Goal: Transaction & Acquisition: Purchase product/service

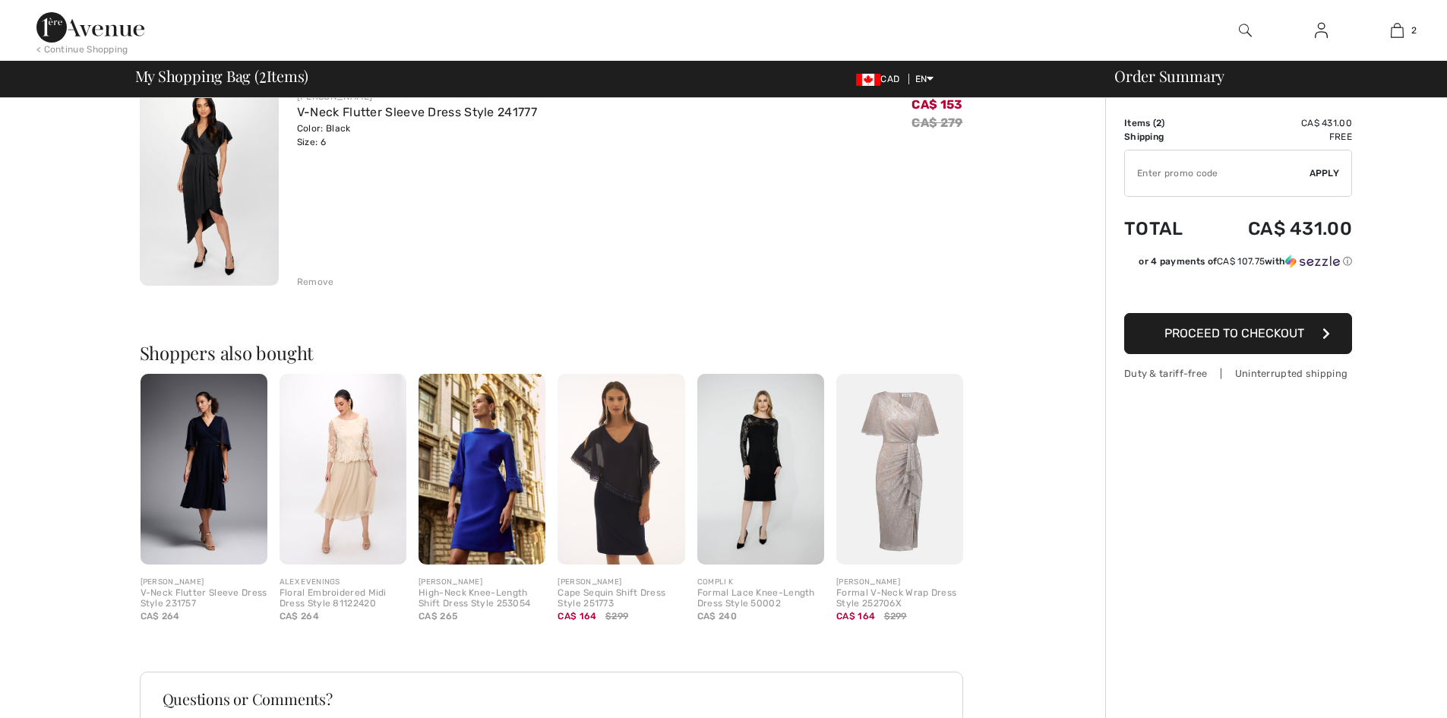
scroll to position [380, 0]
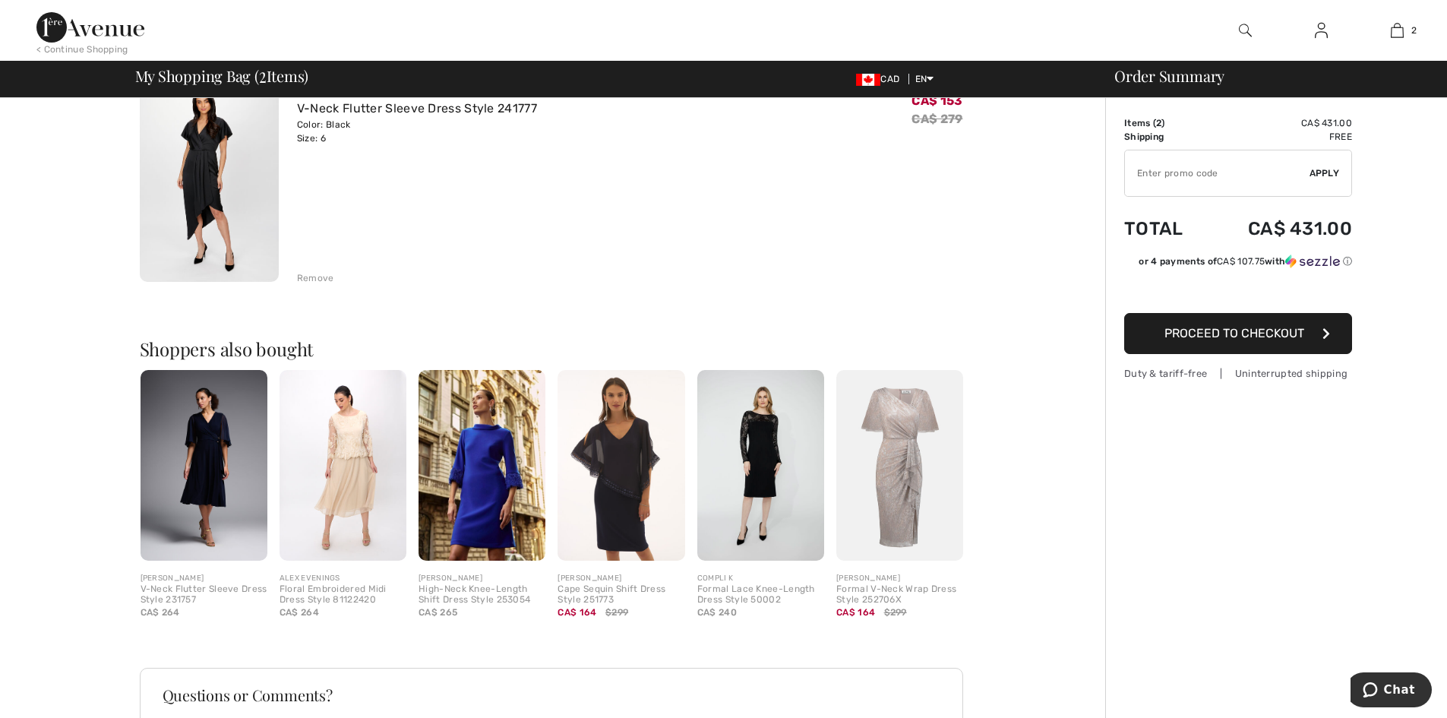
click at [642, 475] on img at bounding box center [621, 465] width 127 height 191
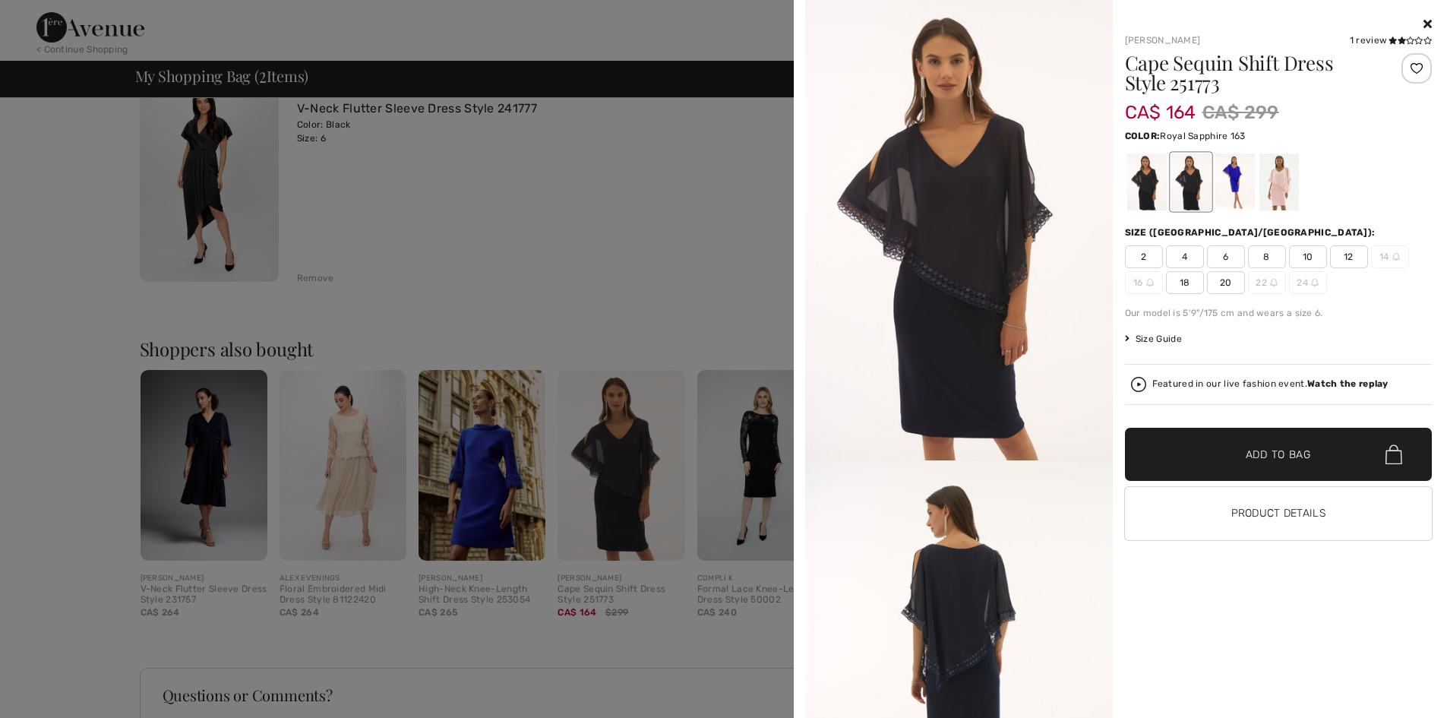
click at [1228, 179] on div at bounding box center [1234, 181] width 39 height 57
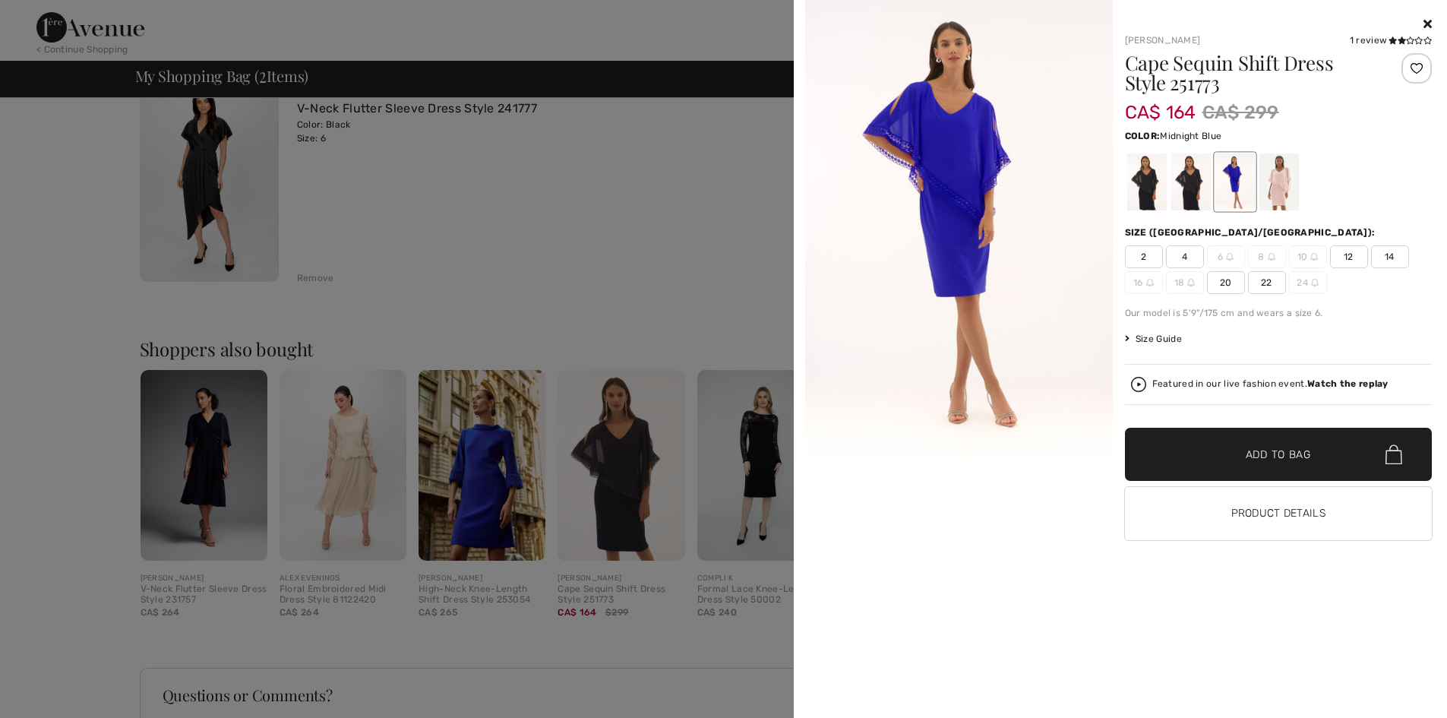
click at [1186, 186] on div at bounding box center [1190, 181] width 39 height 57
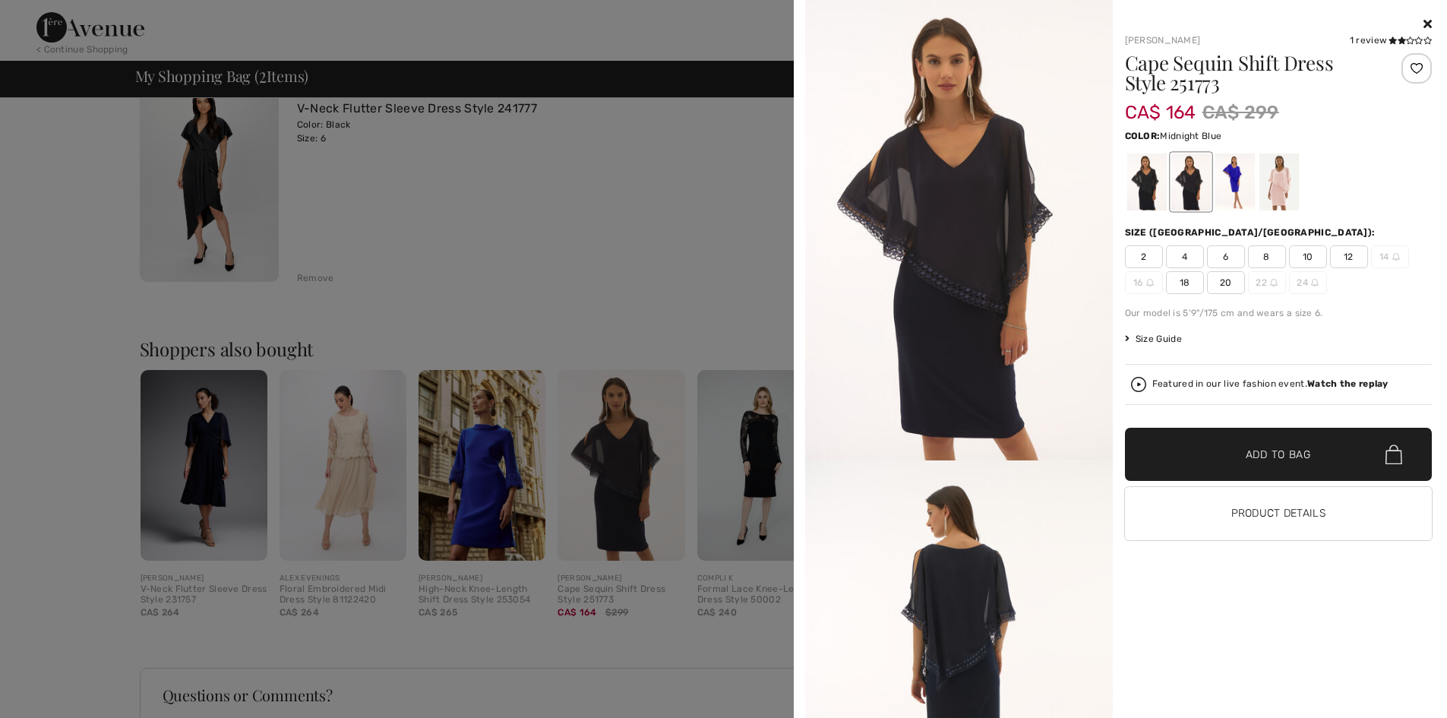
click at [700, 181] on div at bounding box center [723, 359] width 1447 height 718
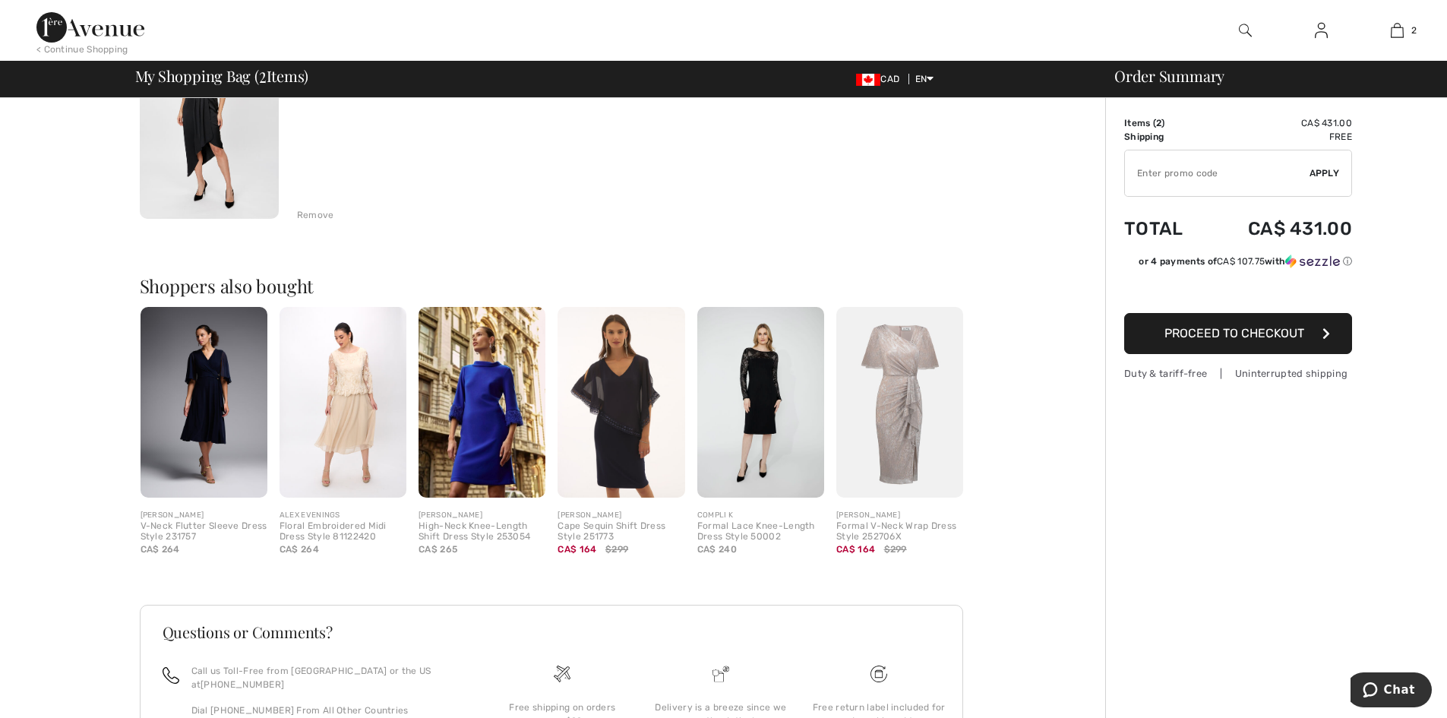
scroll to position [568, 0]
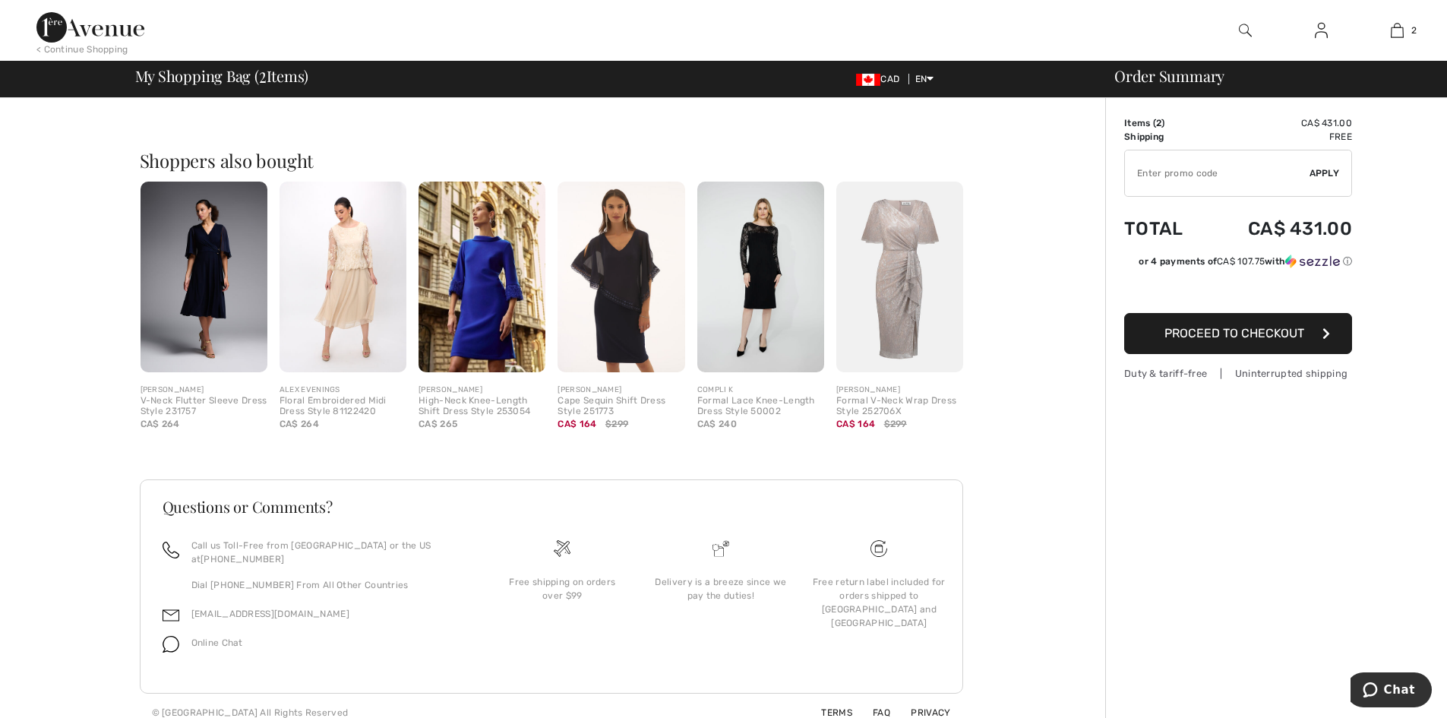
click at [515, 329] on img at bounding box center [482, 277] width 127 height 191
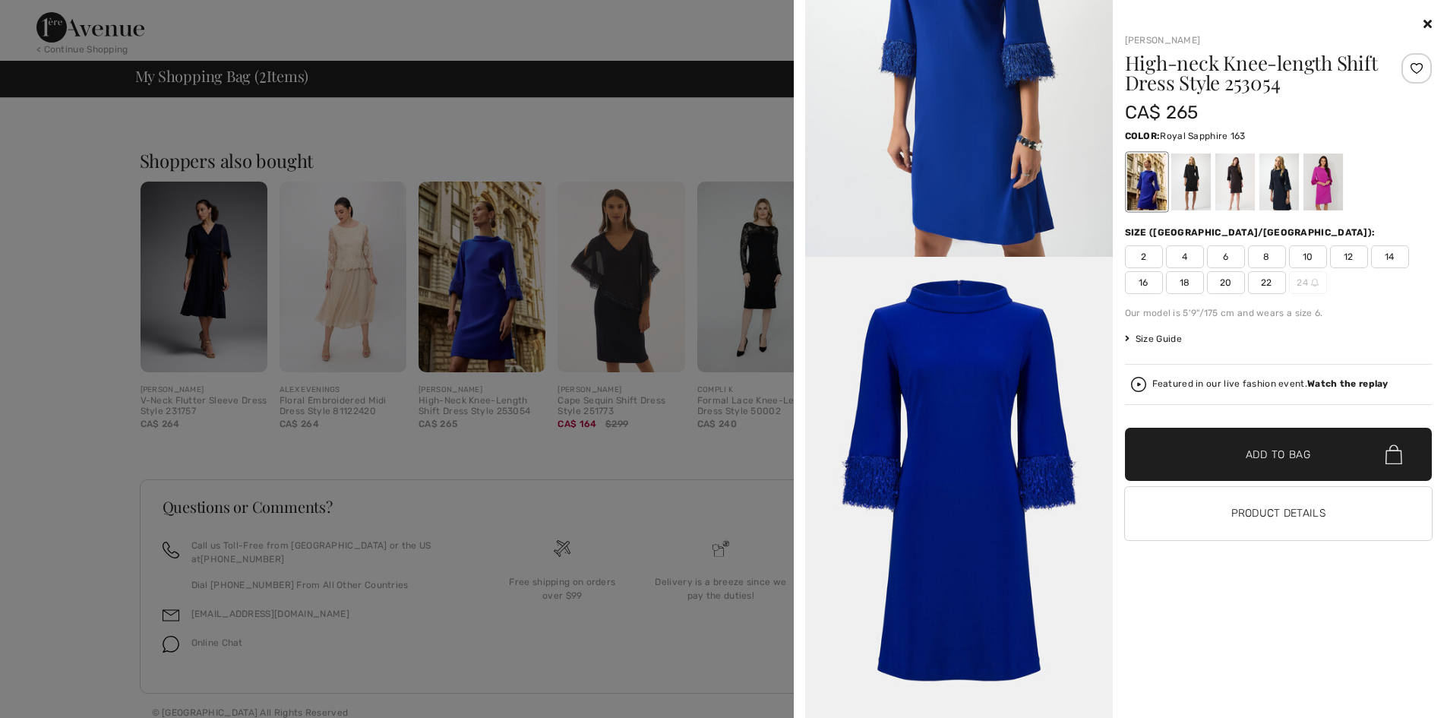
scroll to position [2549, 0]
click at [612, 495] on div at bounding box center [723, 359] width 1447 height 718
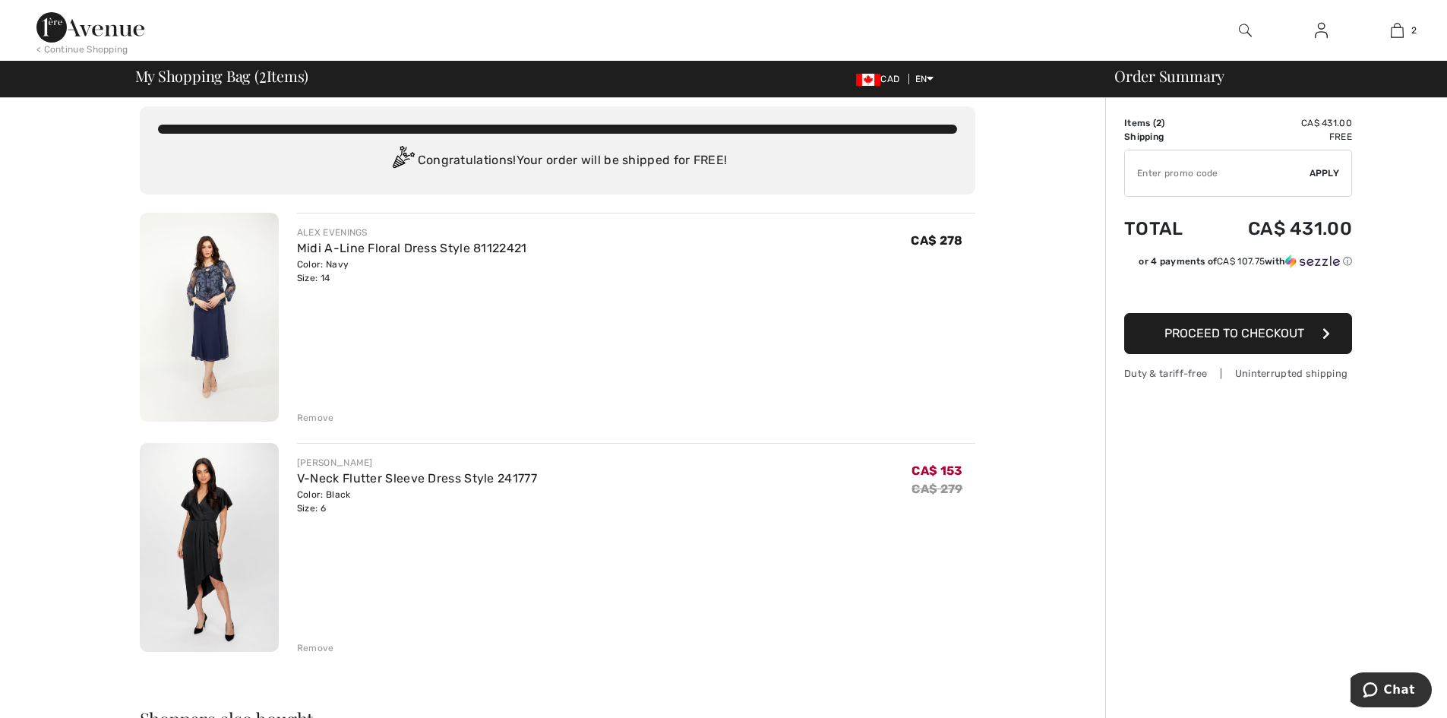
scroll to position [0, 0]
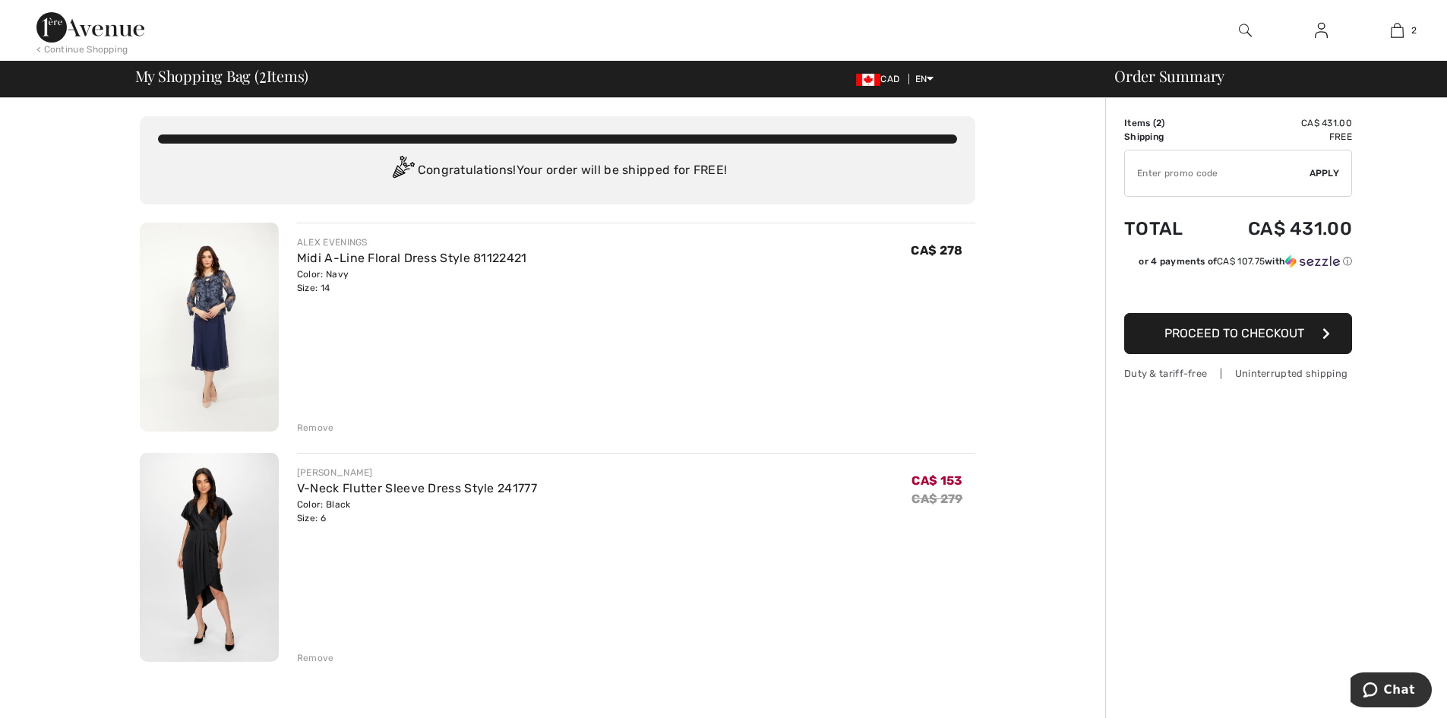
click at [101, 22] on img at bounding box center [90, 27] width 108 height 30
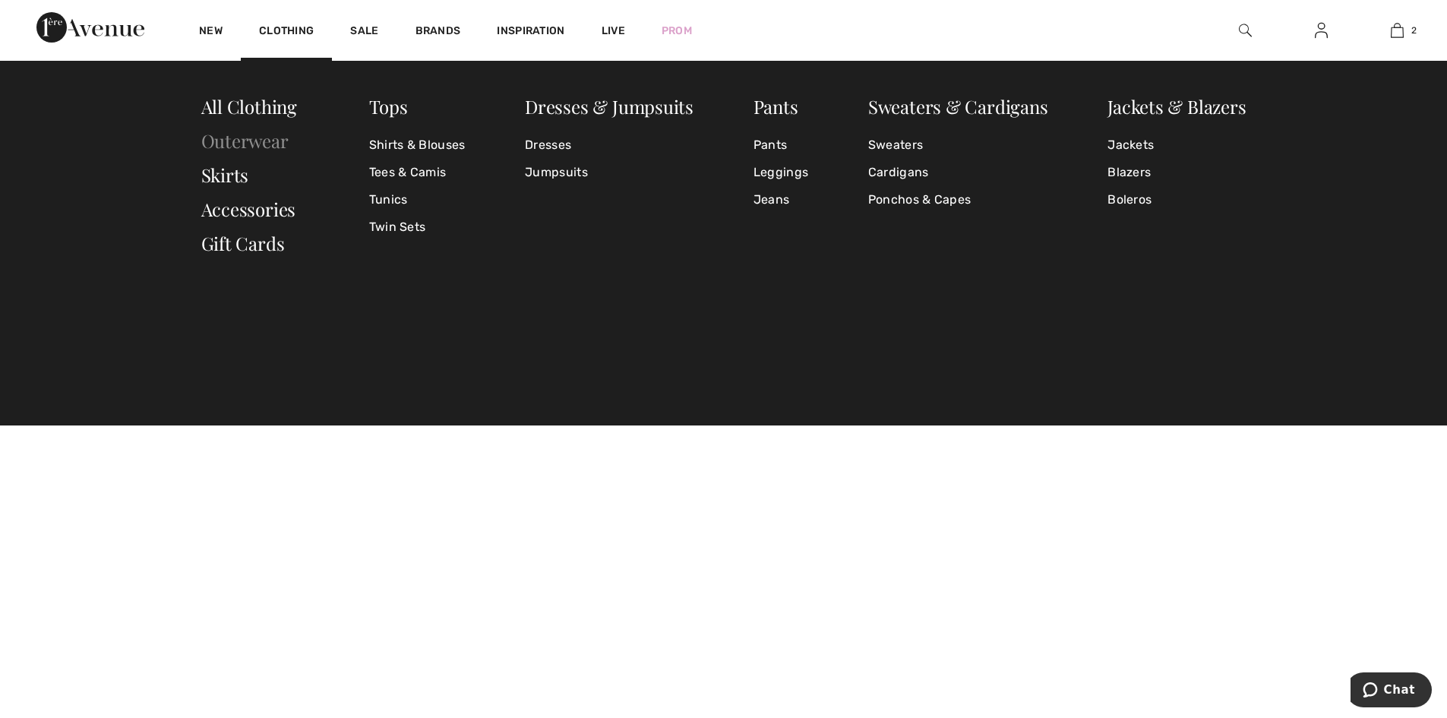
click at [260, 145] on link "Outerwear" at bounding box center [244, 140] width 87 height 24
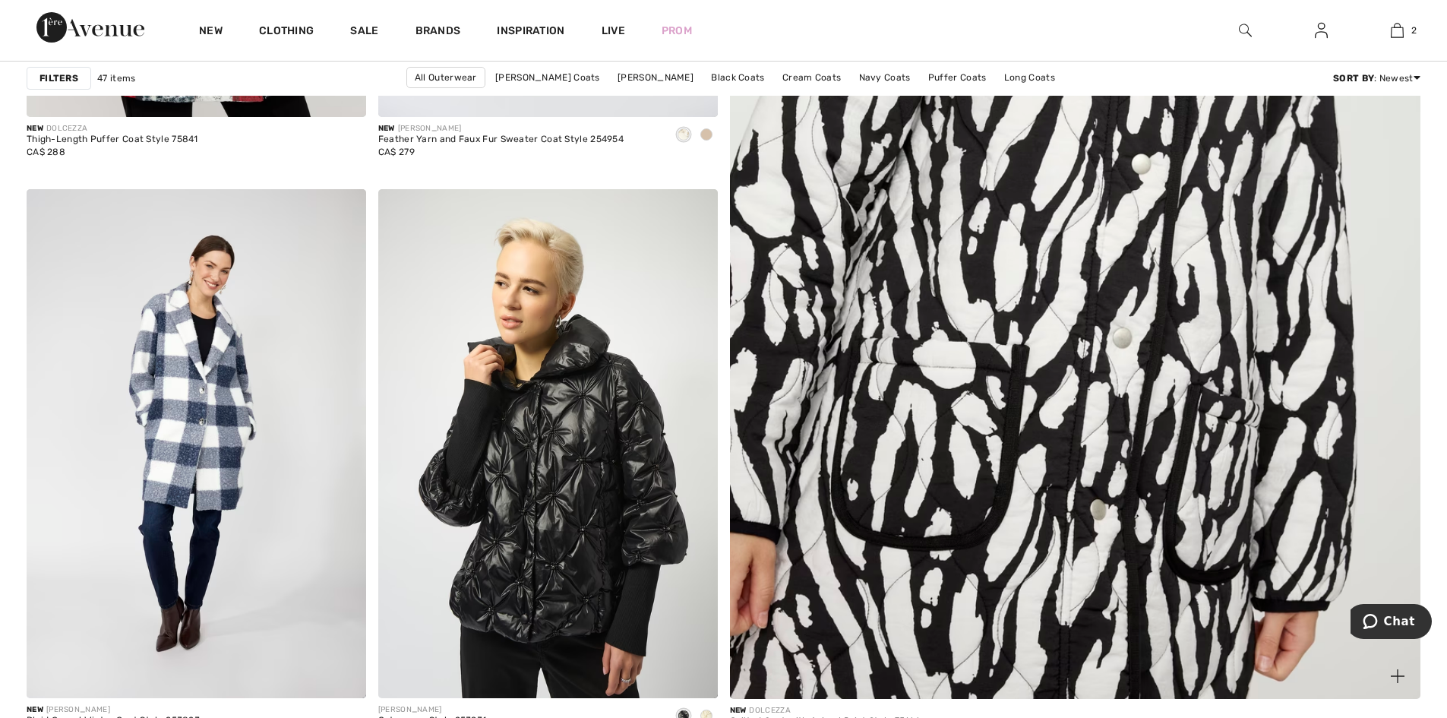
scroll to position [456, 0]
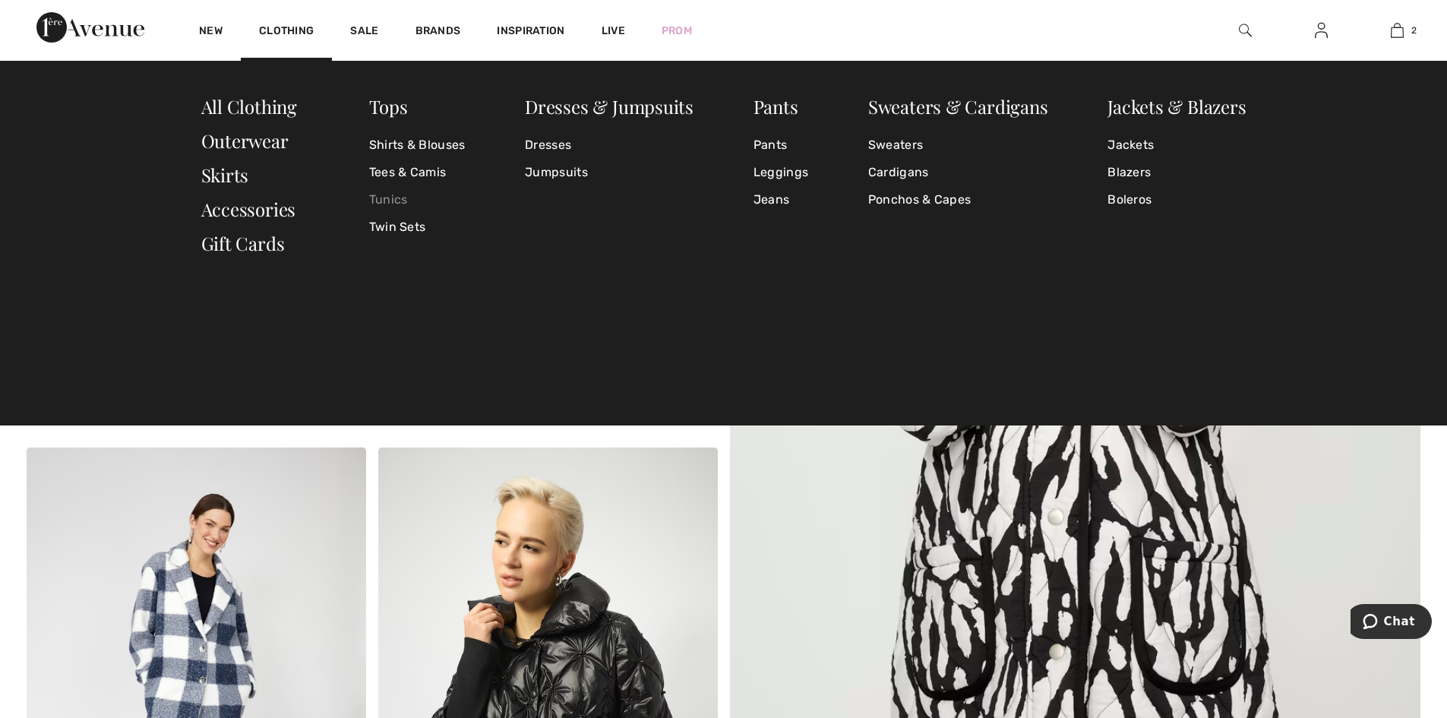
click at [397, 204] on link "Tunics" at bounding box center [417, 199] width 96 height 27
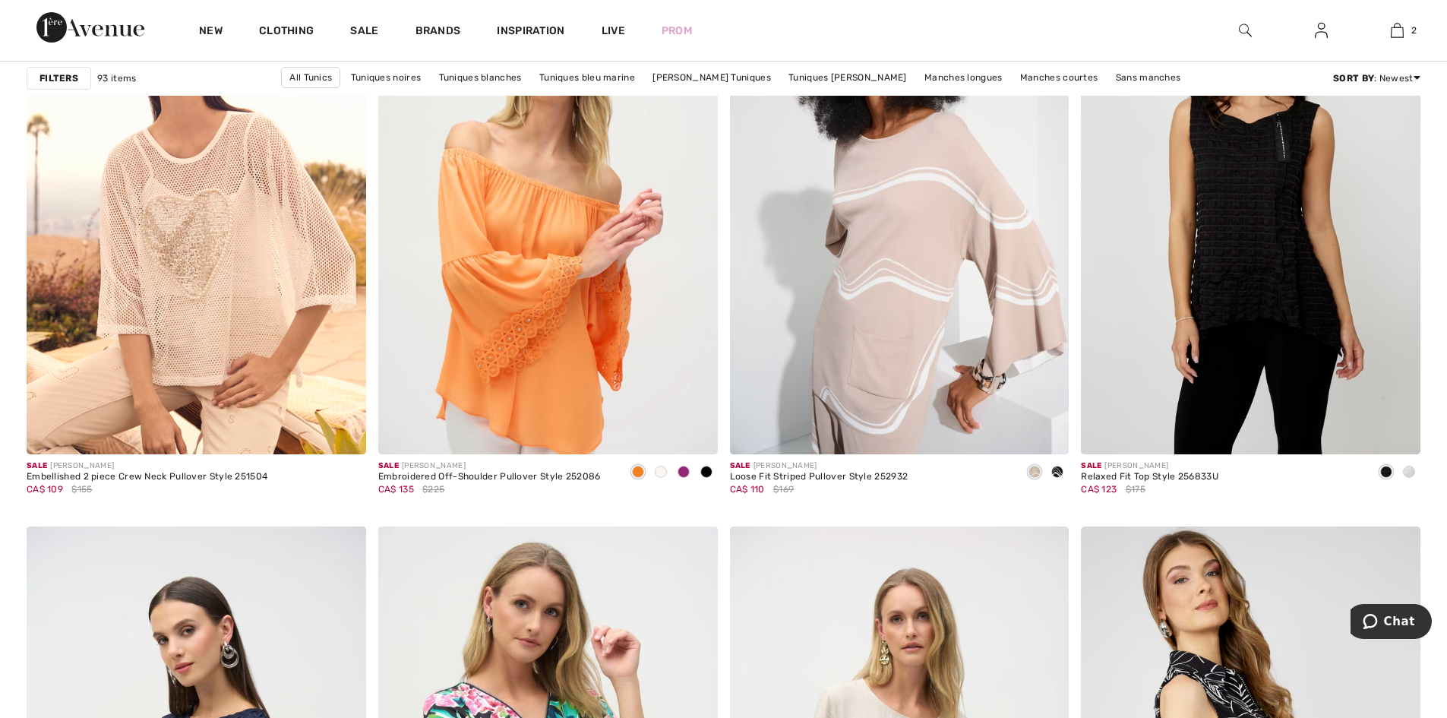
scroll to position [3038, 0]
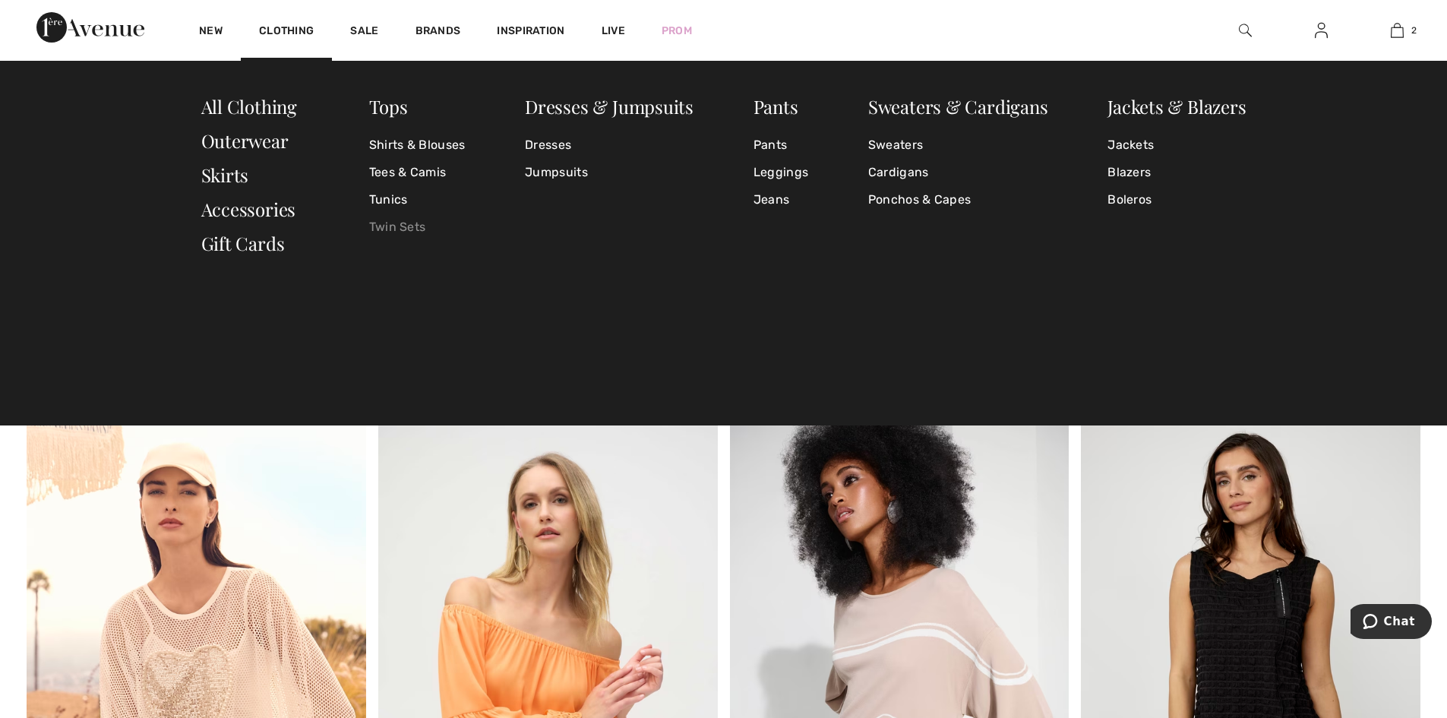
click at [404, 226] on link "Twin Sets" at bounding box center [417, 226] width 96 height 27
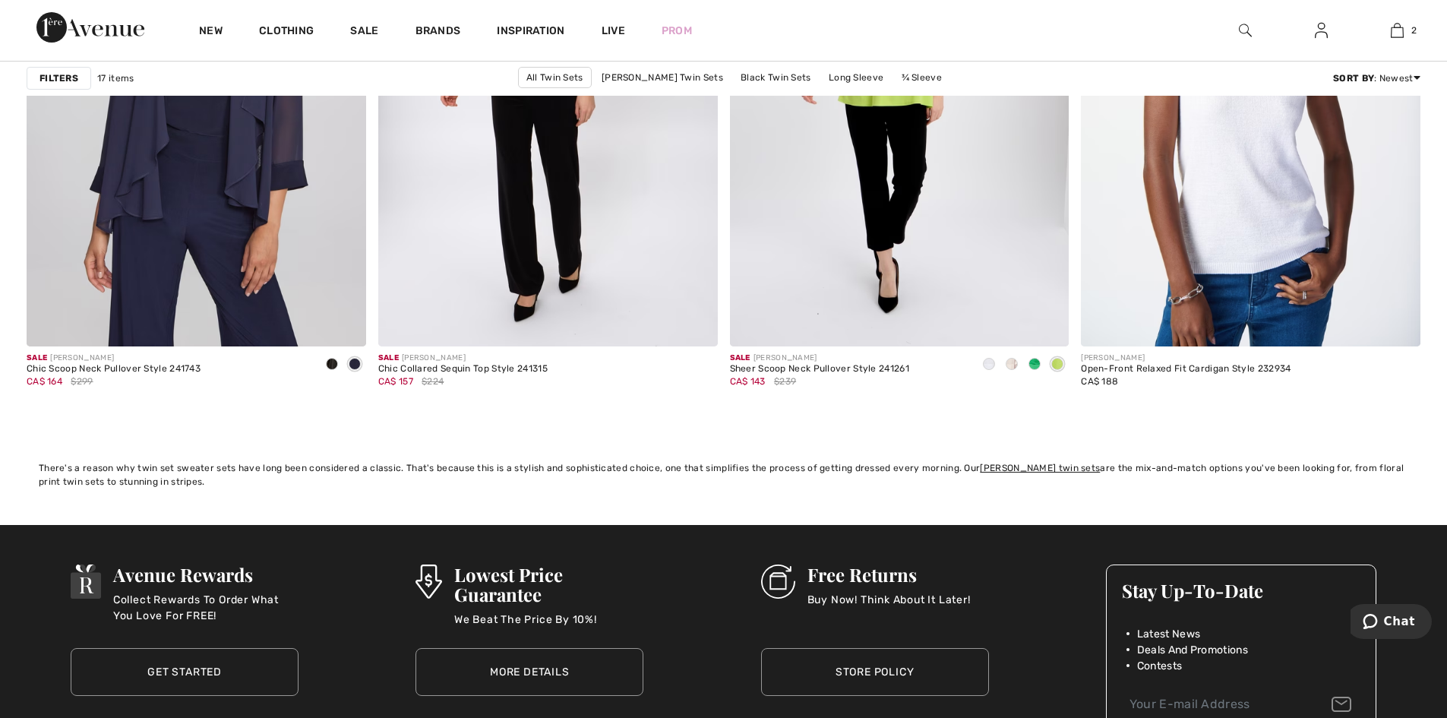
scroll to position [2886, 0]
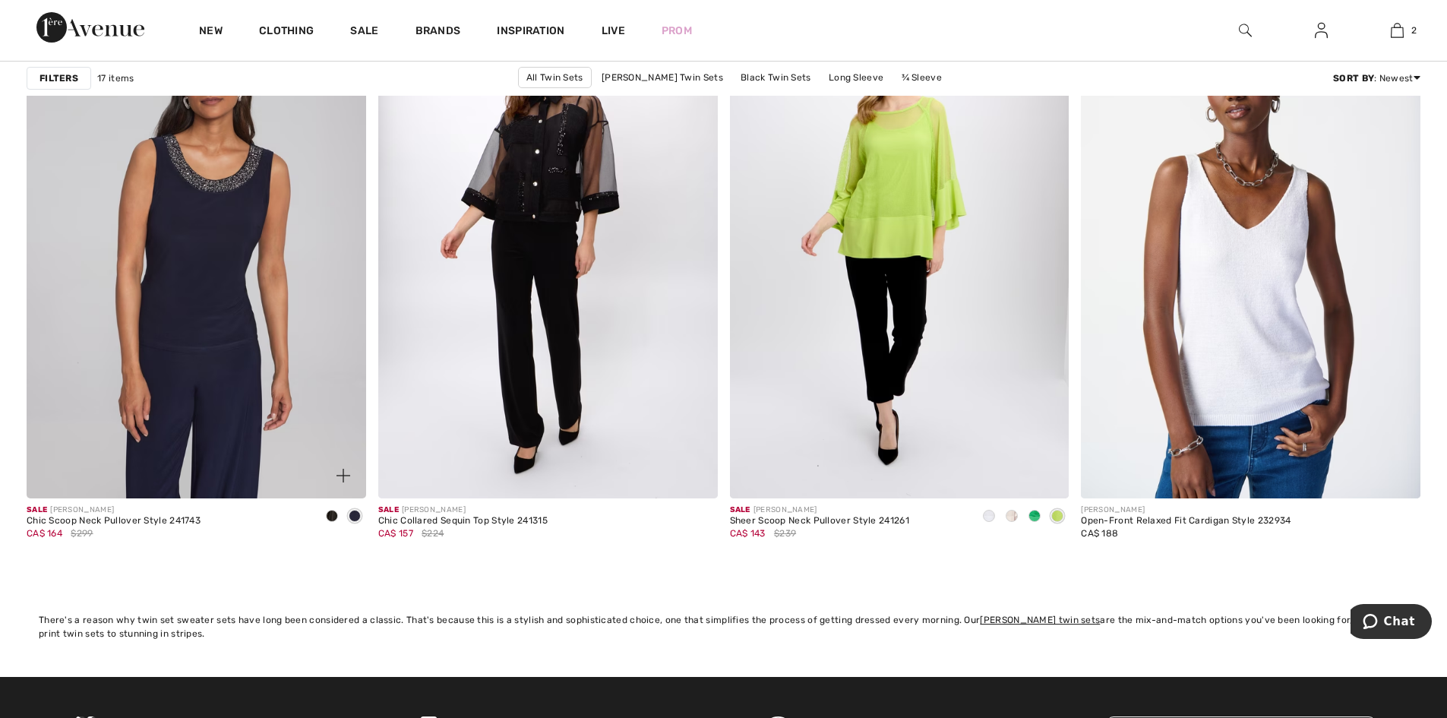
click at [202, 418] on img at bounding box center [197, 243] width 340 height 509
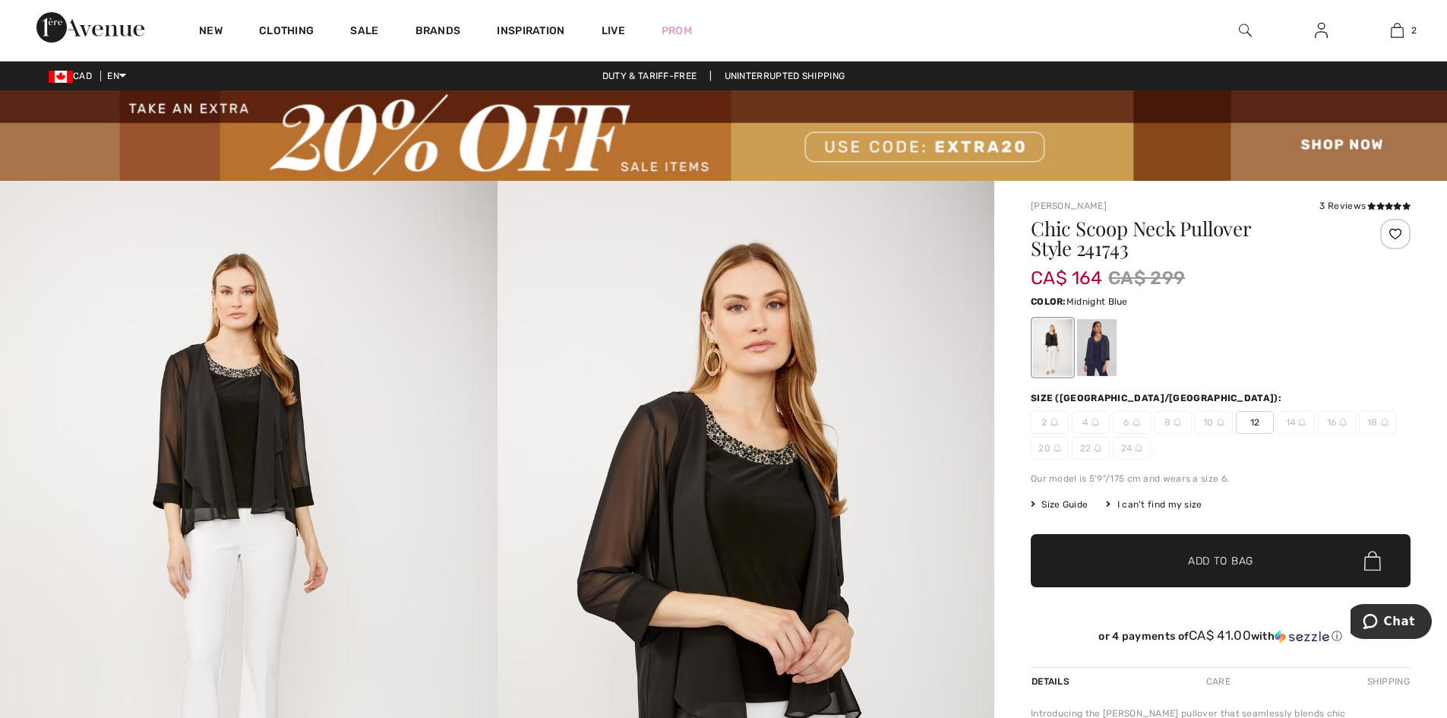
click at [1104, 352] on div at bounding box center [1096, 347] width 39 height 57
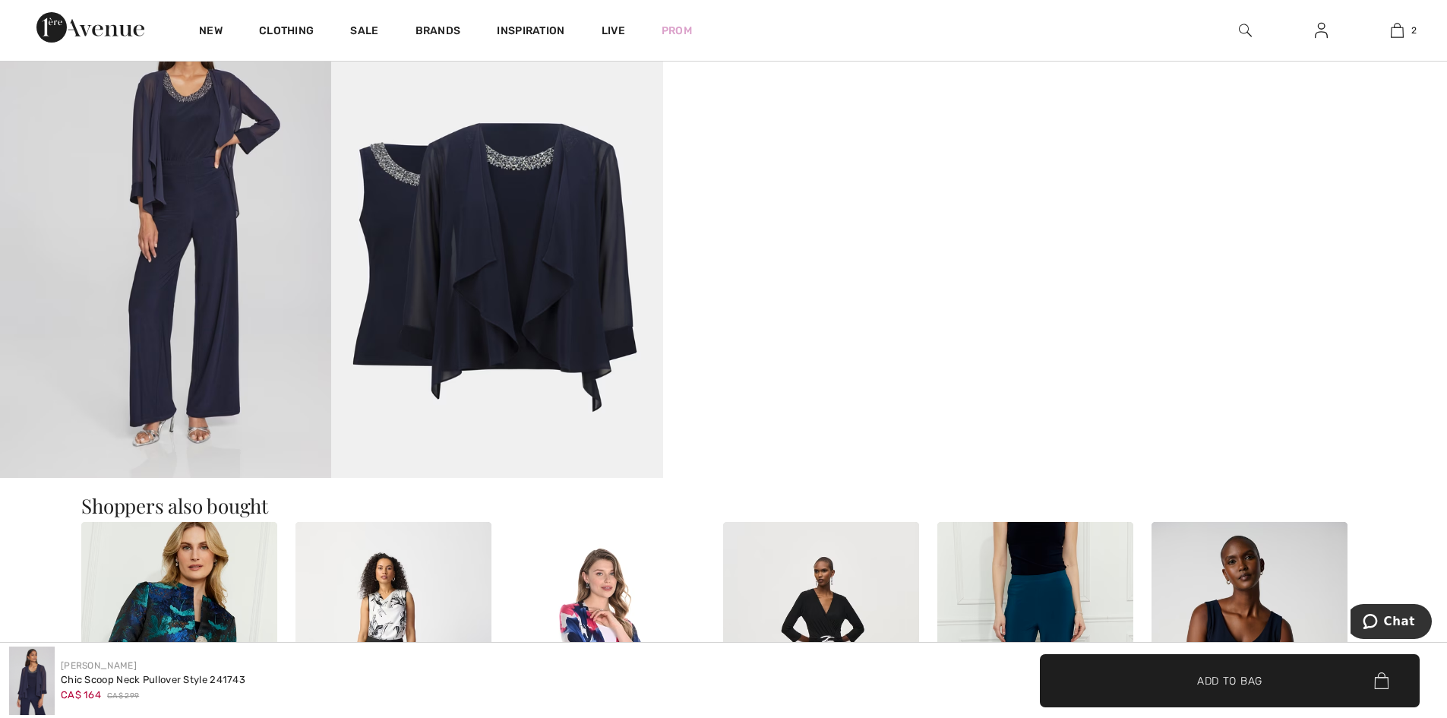
scroll to position [1671, 0]
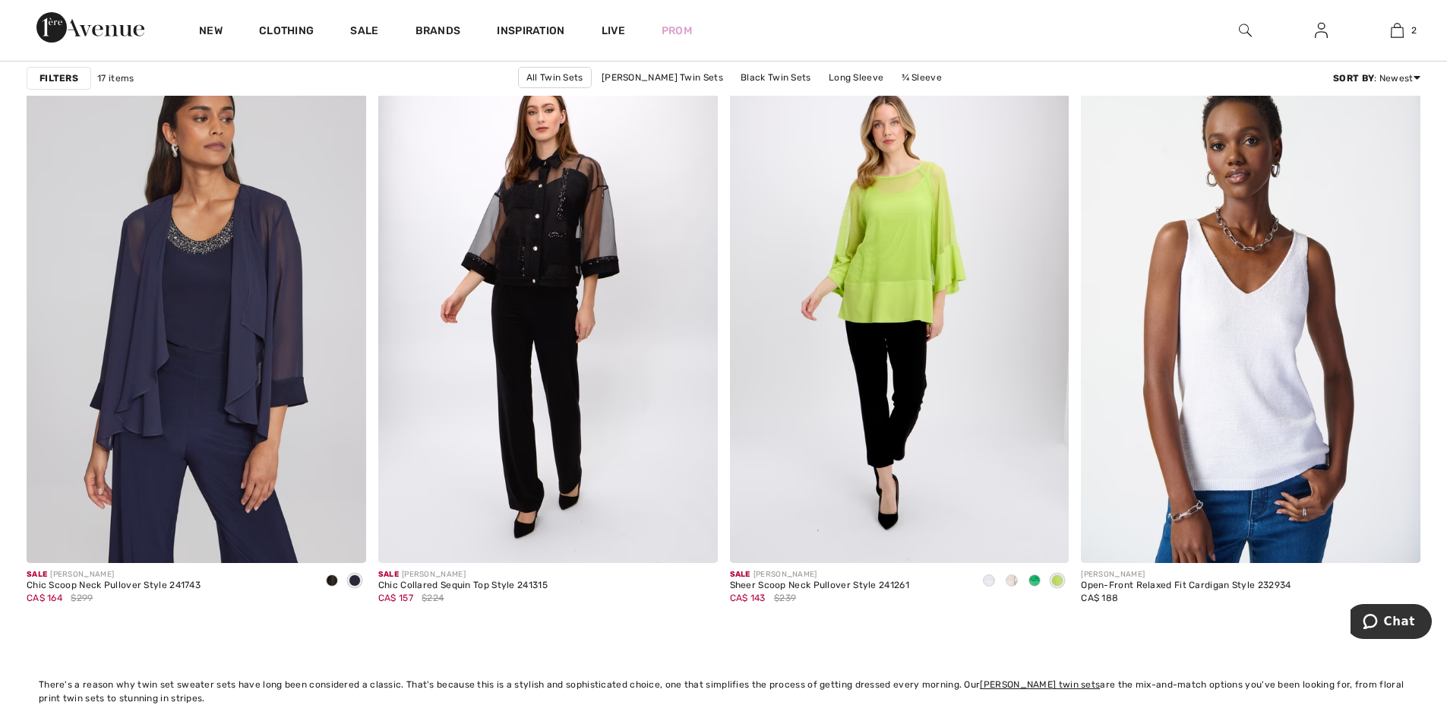
scroll to position [2662, 0]
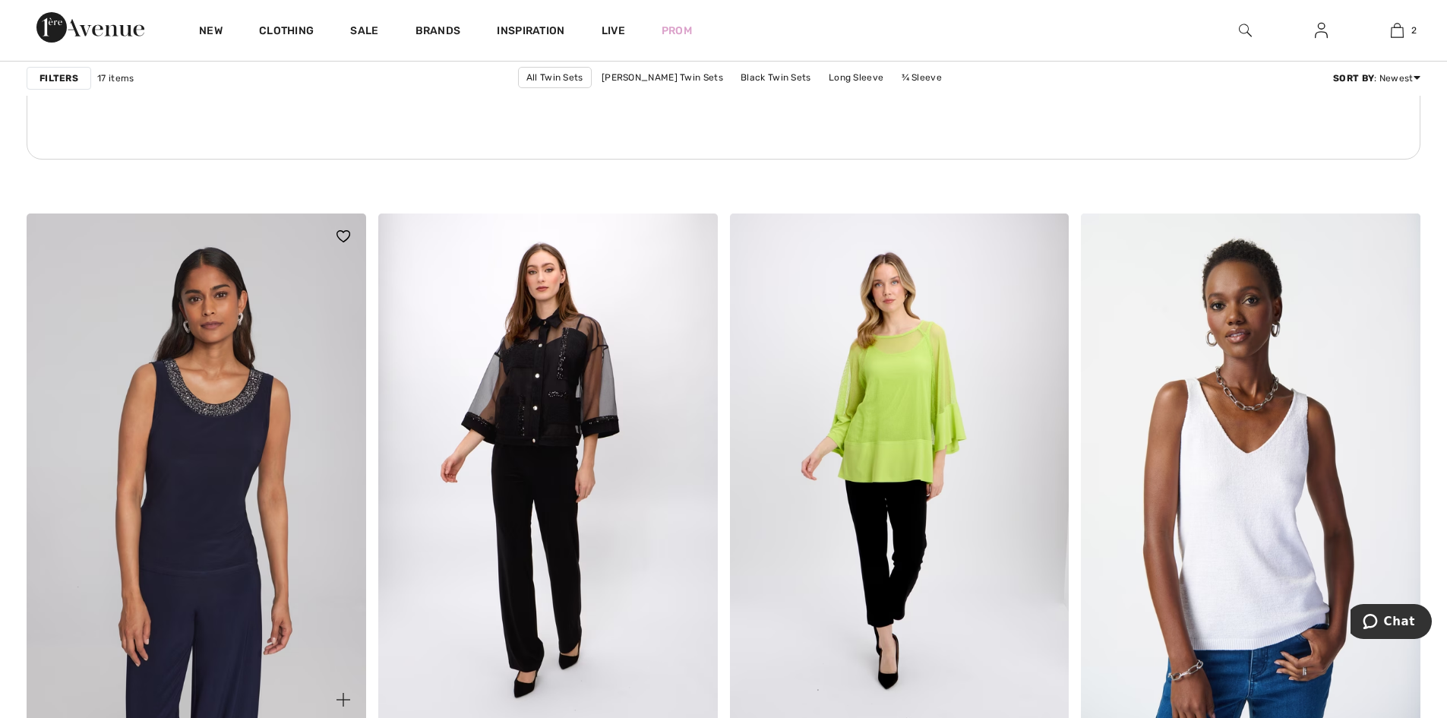
click at [260, 490] on img at bounding box center [197, 467] width 340 height 509
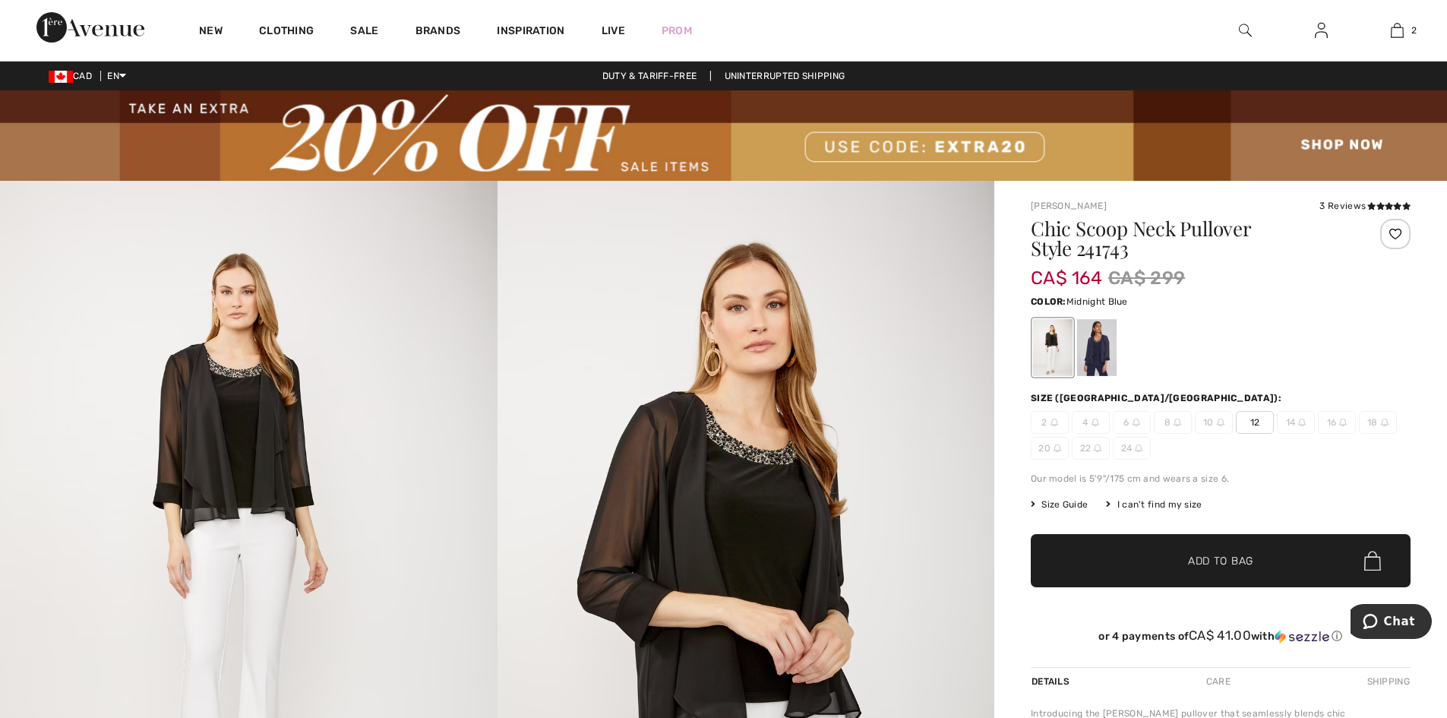
click at [1100, 343] on div at bounding box center [1096, 347] width 39 height 57
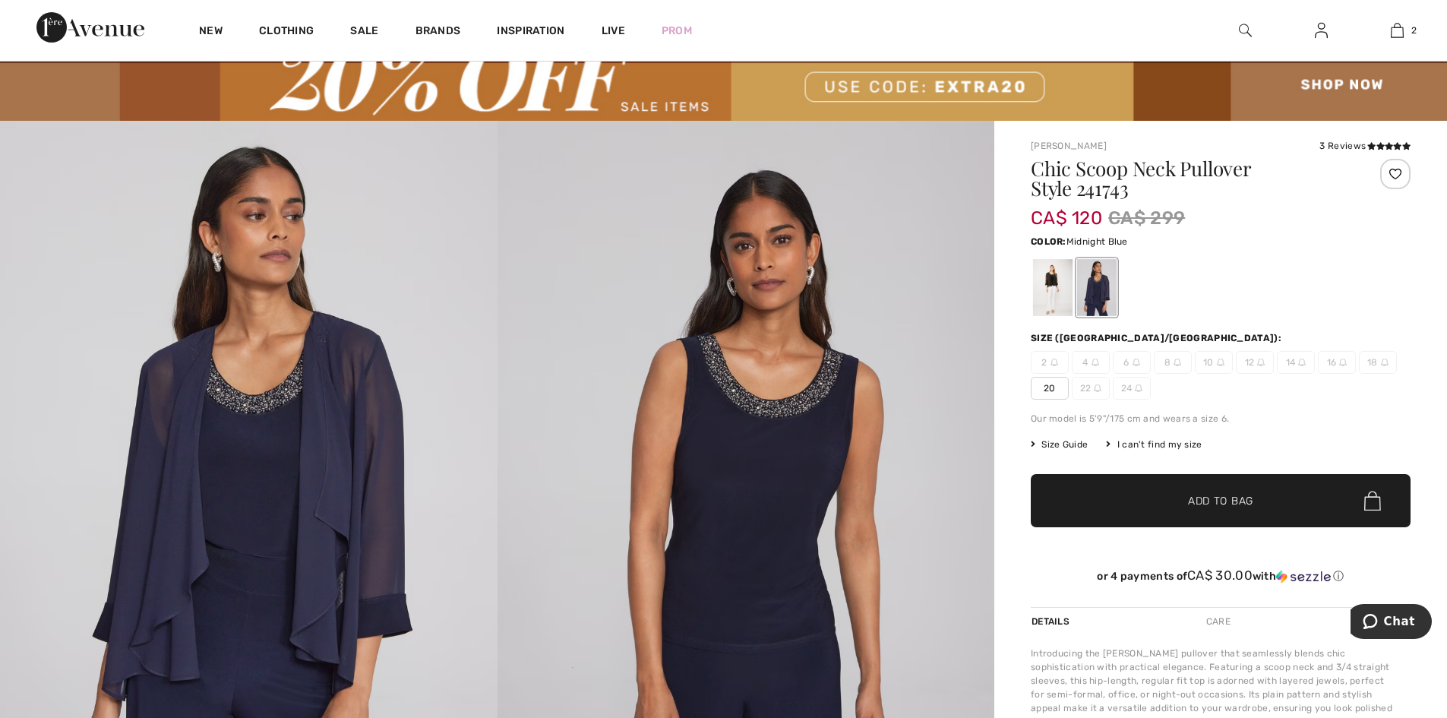
scroll to position [152, 0]
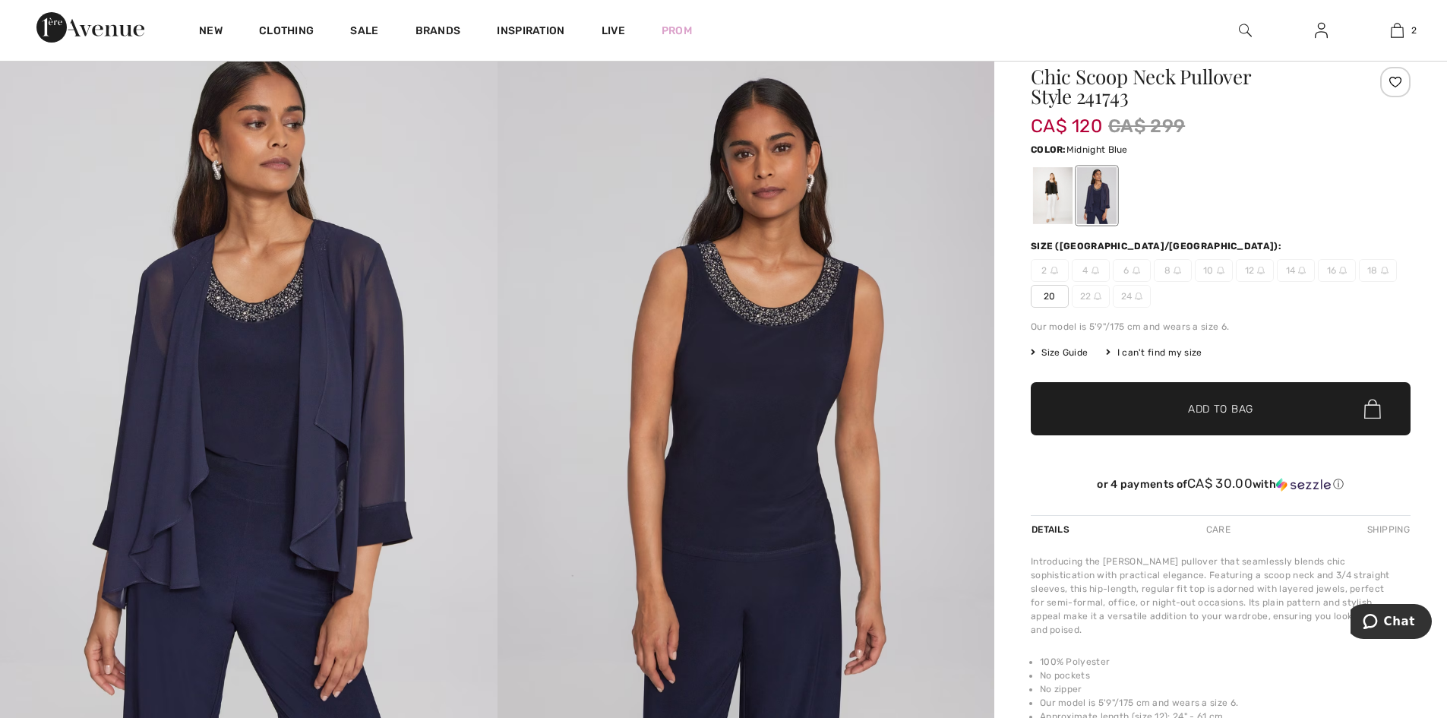
click at [1333, 270] on span "16" at bounding box center [1337, 270] width 38 height 23
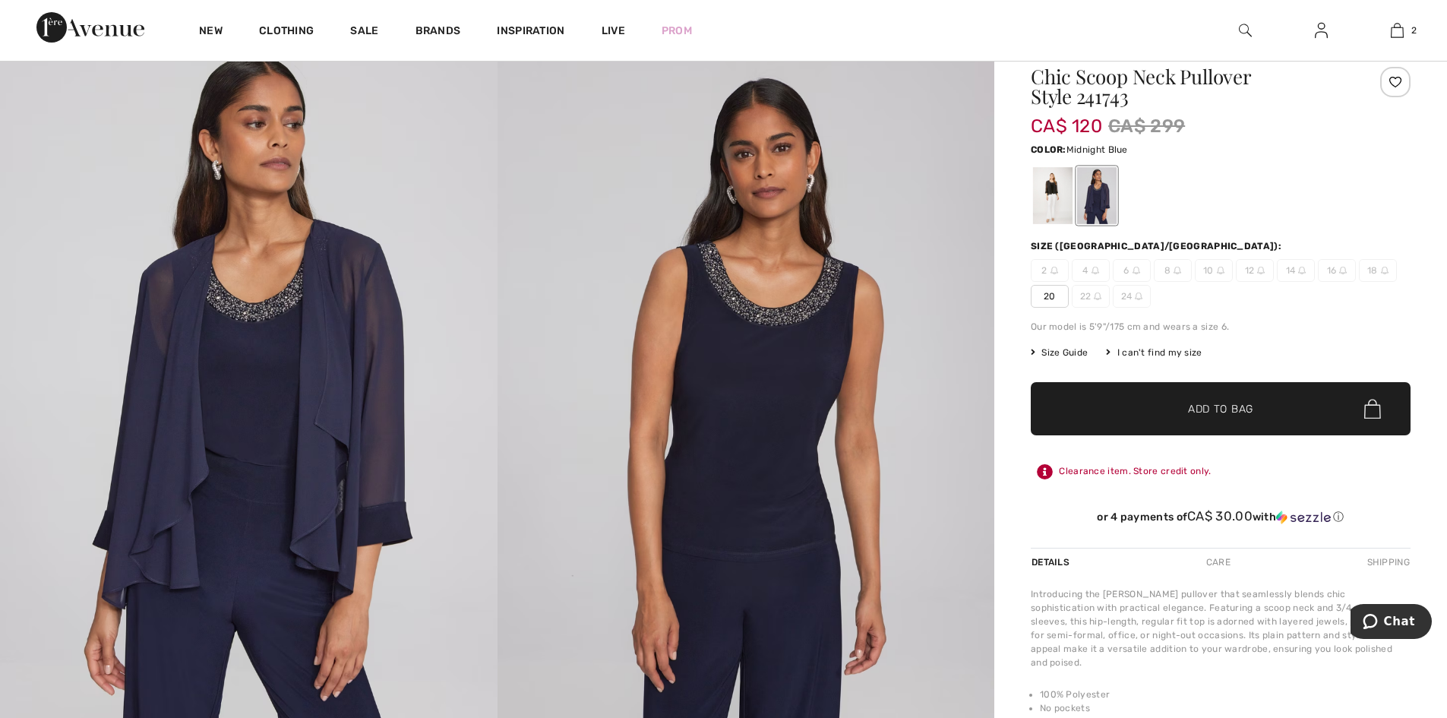
click at [1335, 266] on span "16" at bounding box center [1337, 270] width 38 height 23
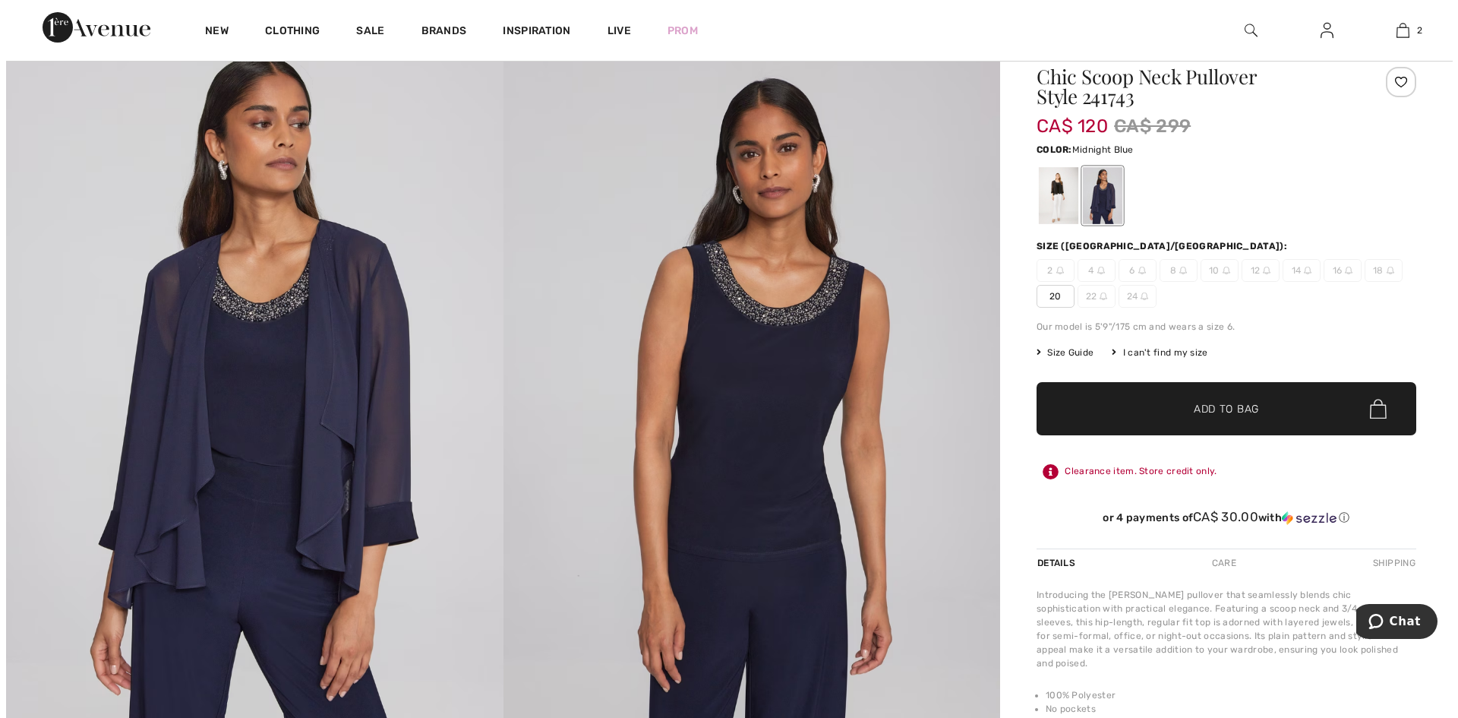
scroll to position [457, 0]
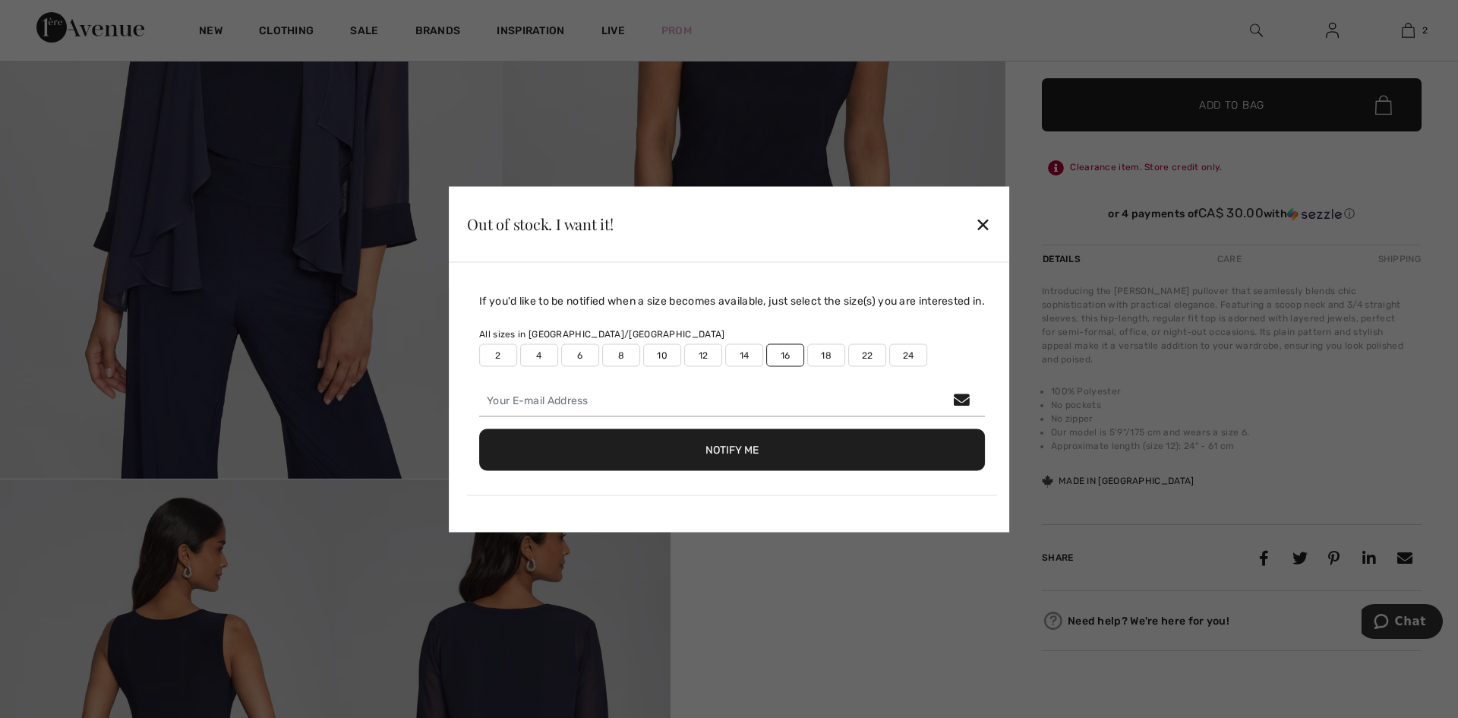
click at [775, 355] on label "16" at bounding box center [785, 354] width 38 height 23
click at [744, 347] on label "14" at bounding box center [744, 354] width 38 height 23
click at [746, 449] on button "Notify Me" at bounding box center [732, 449] width 506 height 42
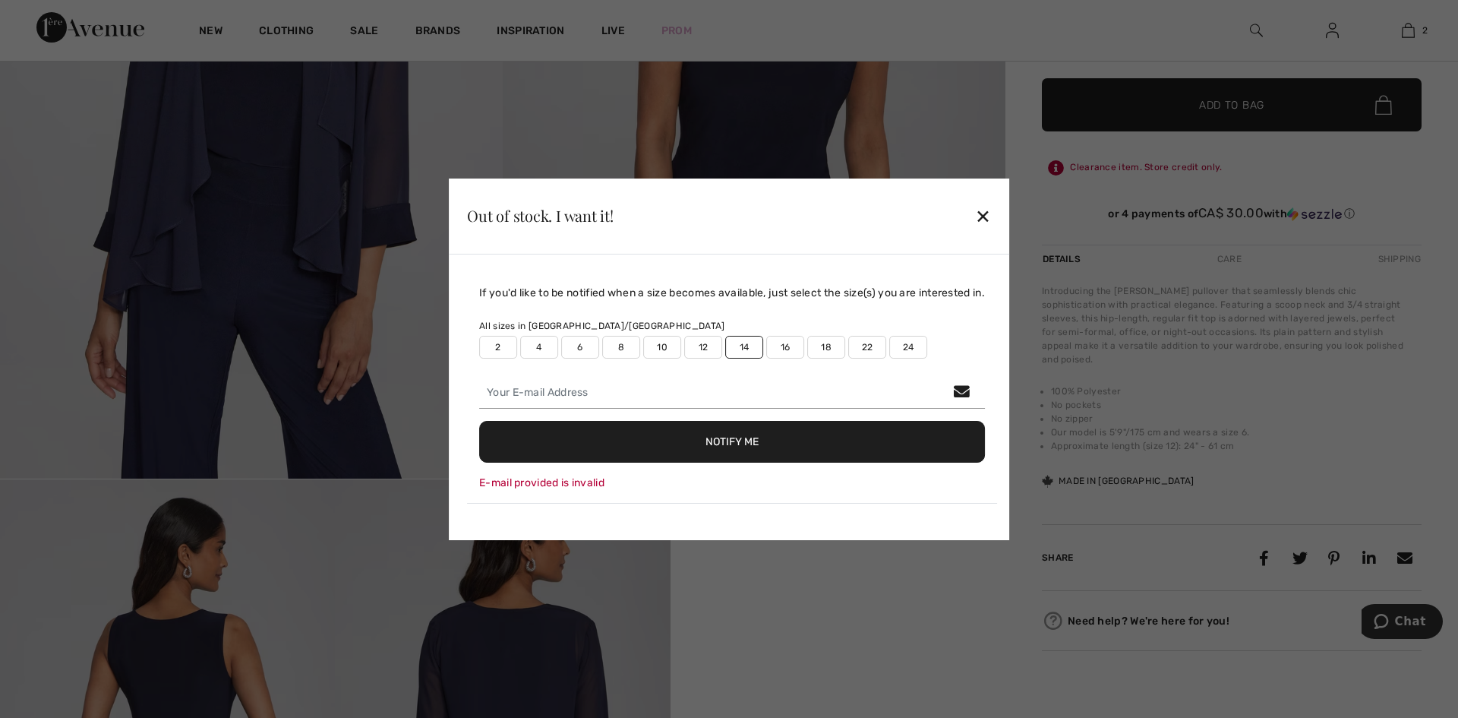
click at [985, 216] on div "✕" at bounding box center [983, 216] width 16 height 32
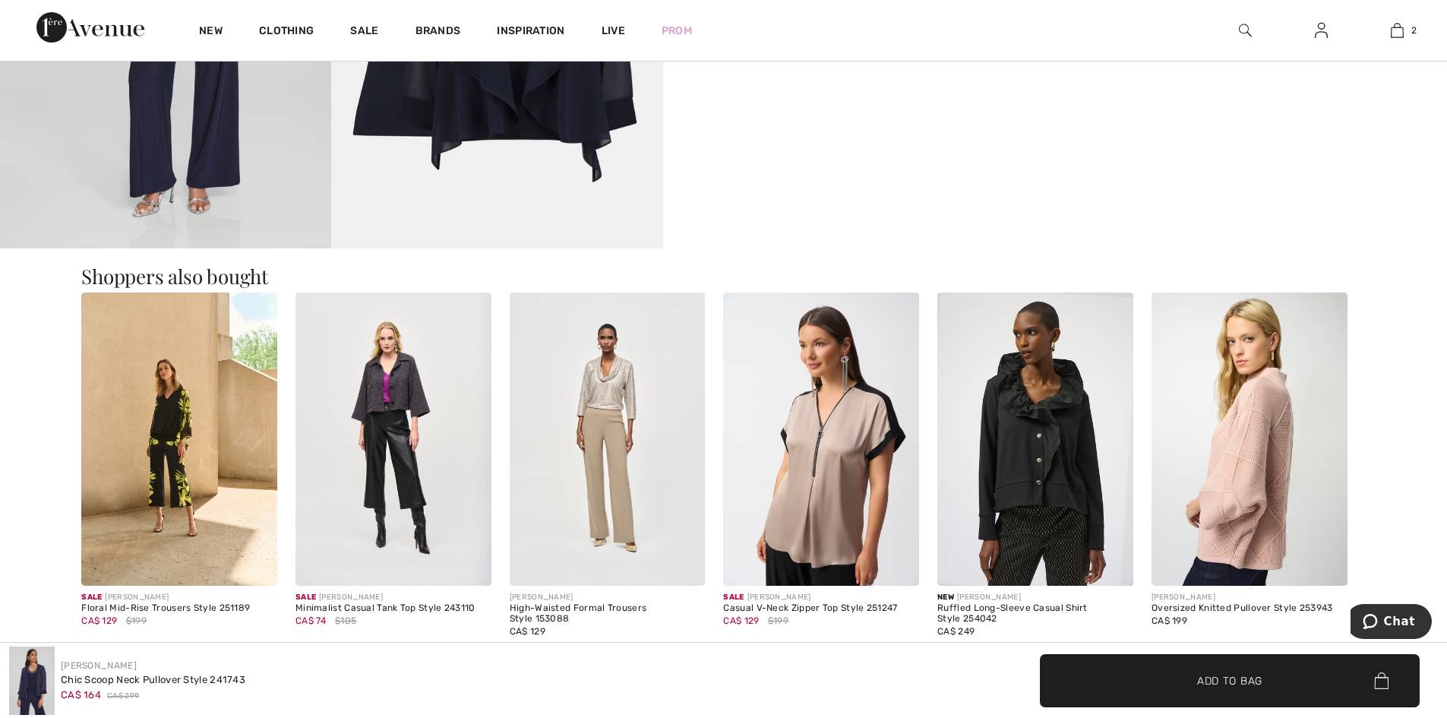
scroll to position [1823, 0]
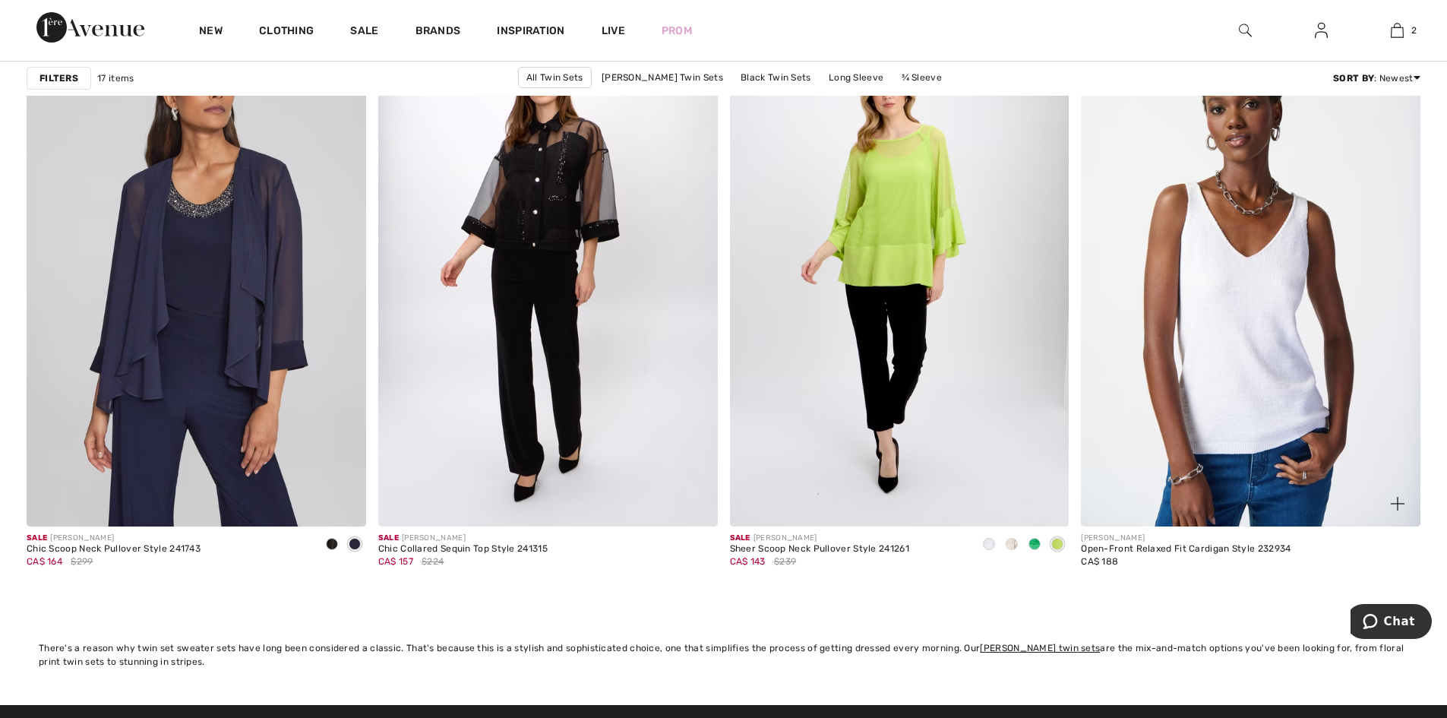
scroll to position [2662, 0]
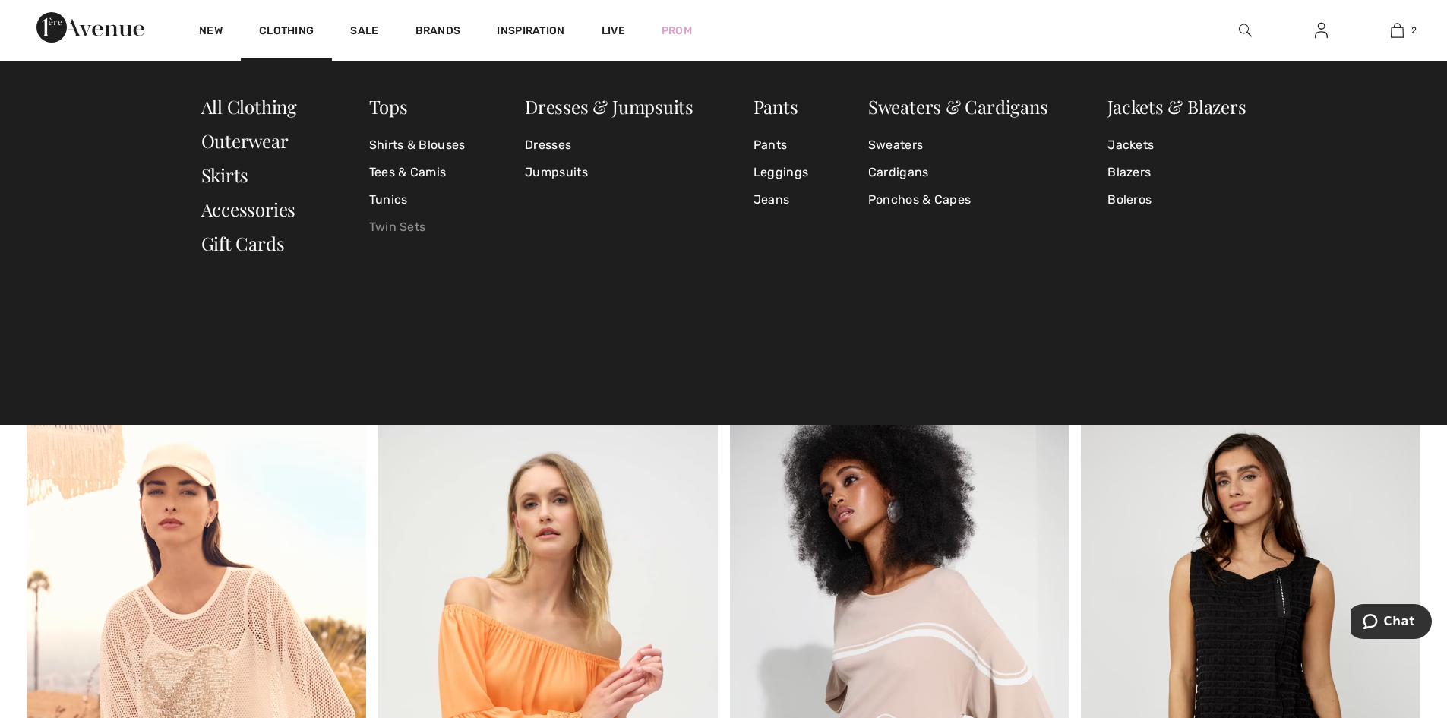
click at [381, 224] on link "Twin Sets" at bounding box center [417, 226] width 96 height 27
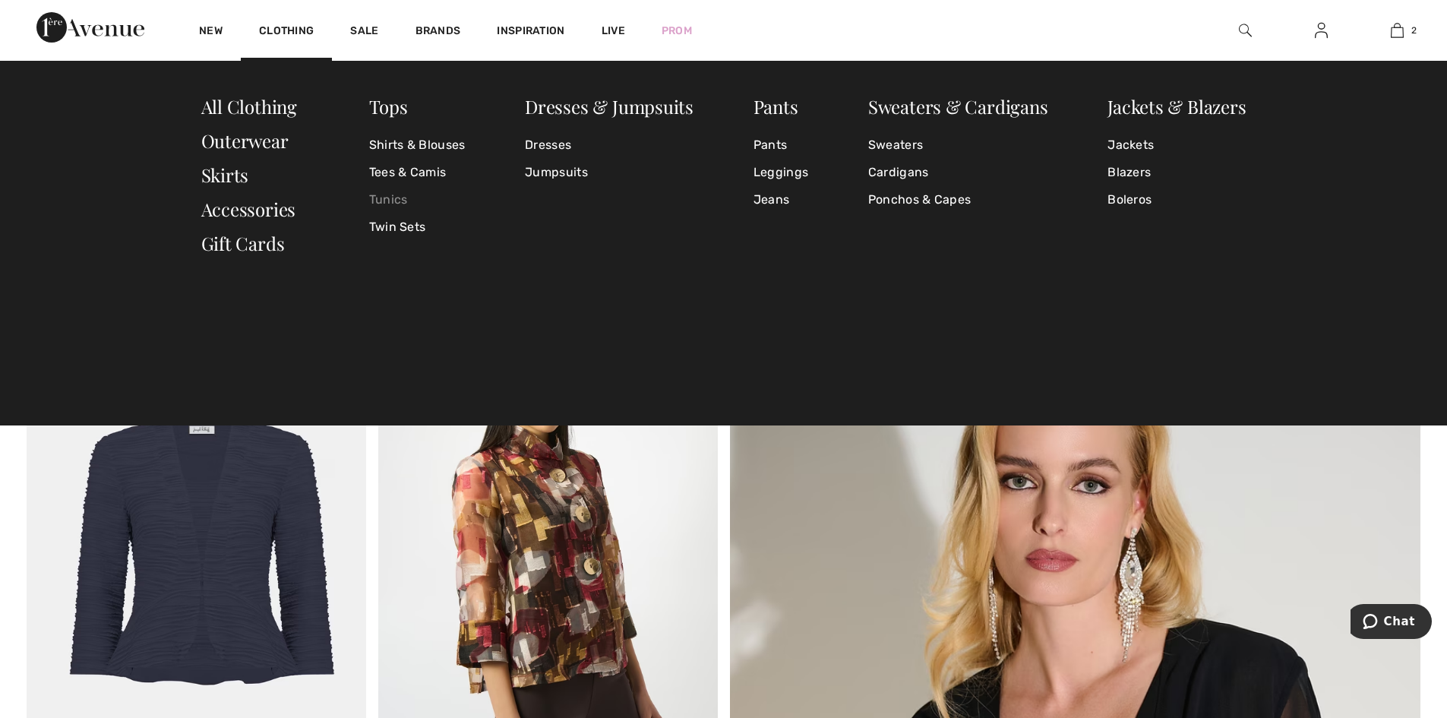
click at [385, 196] on link "Tunics" at bounding box center [417, 199] width 96 height 27
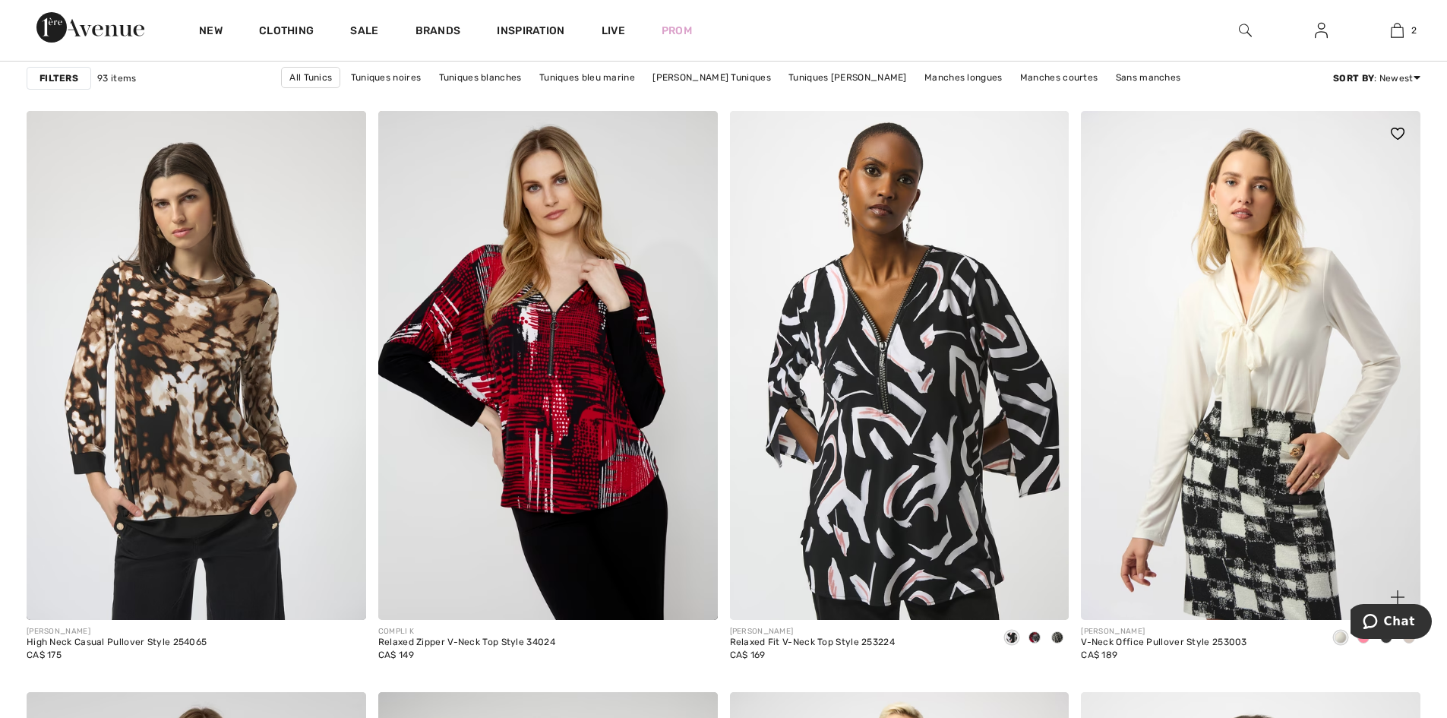
scroll to position [1367, 0]
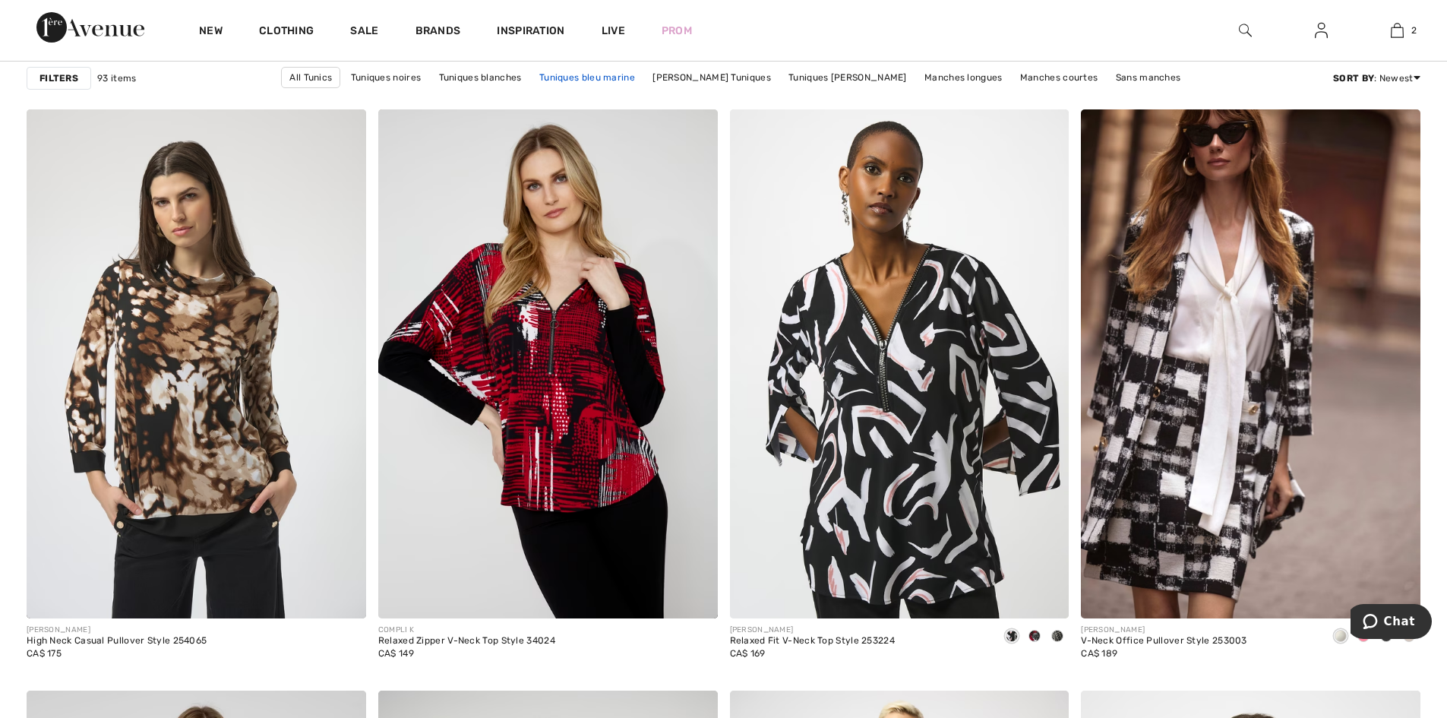
click at [608, 73] on link "Tuniques bleu marine" at bounding box center [587, 78] width 111 height 20
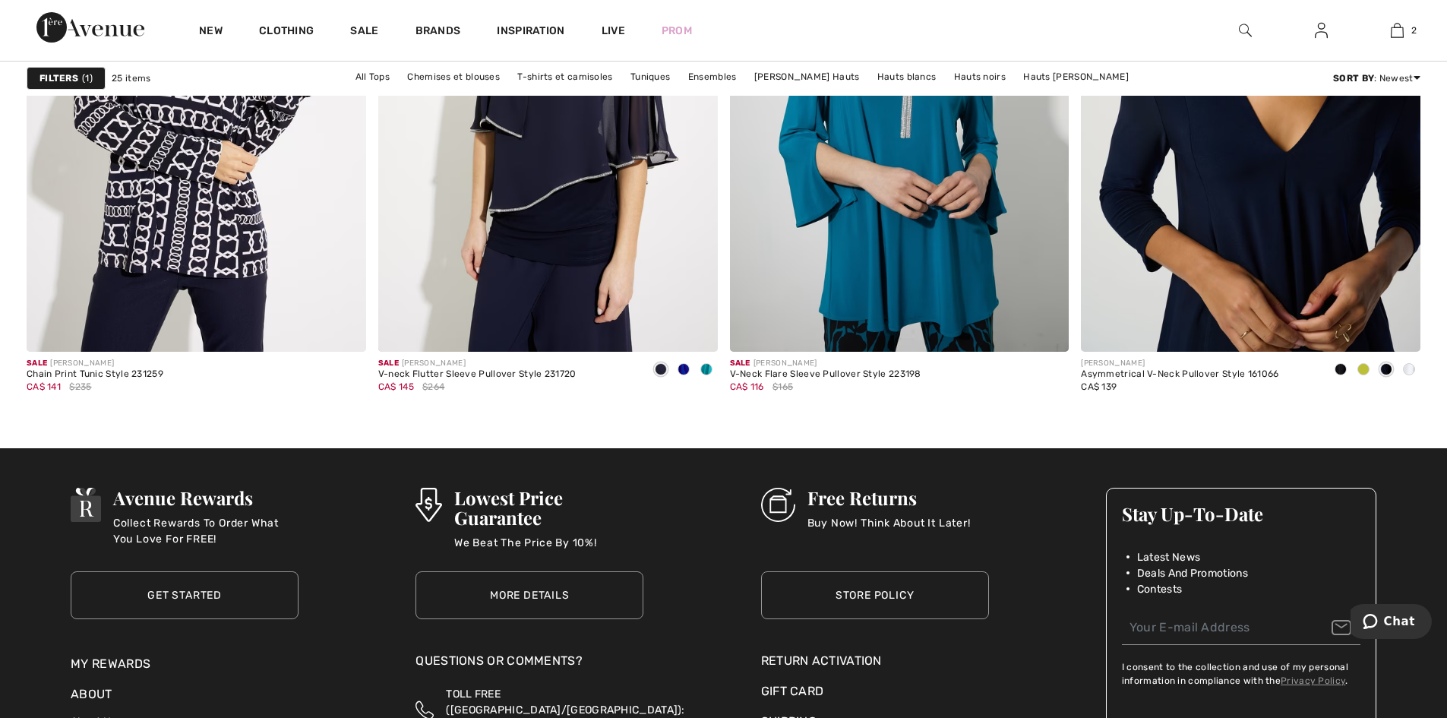
scroll to position [4406, 0]
